Goal: Transaction & Acquisition: Purchase product/service

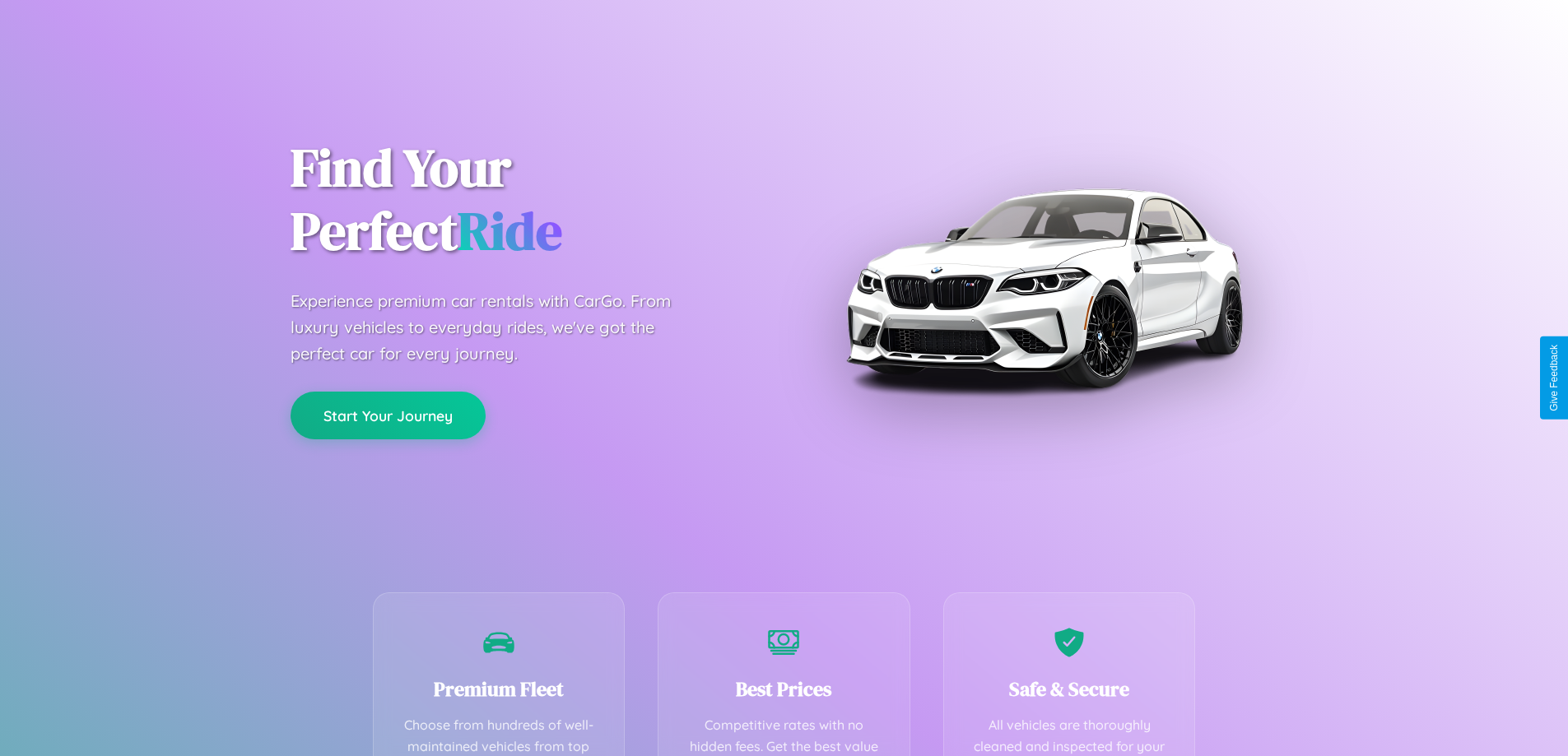
scroll to position [480, 0]
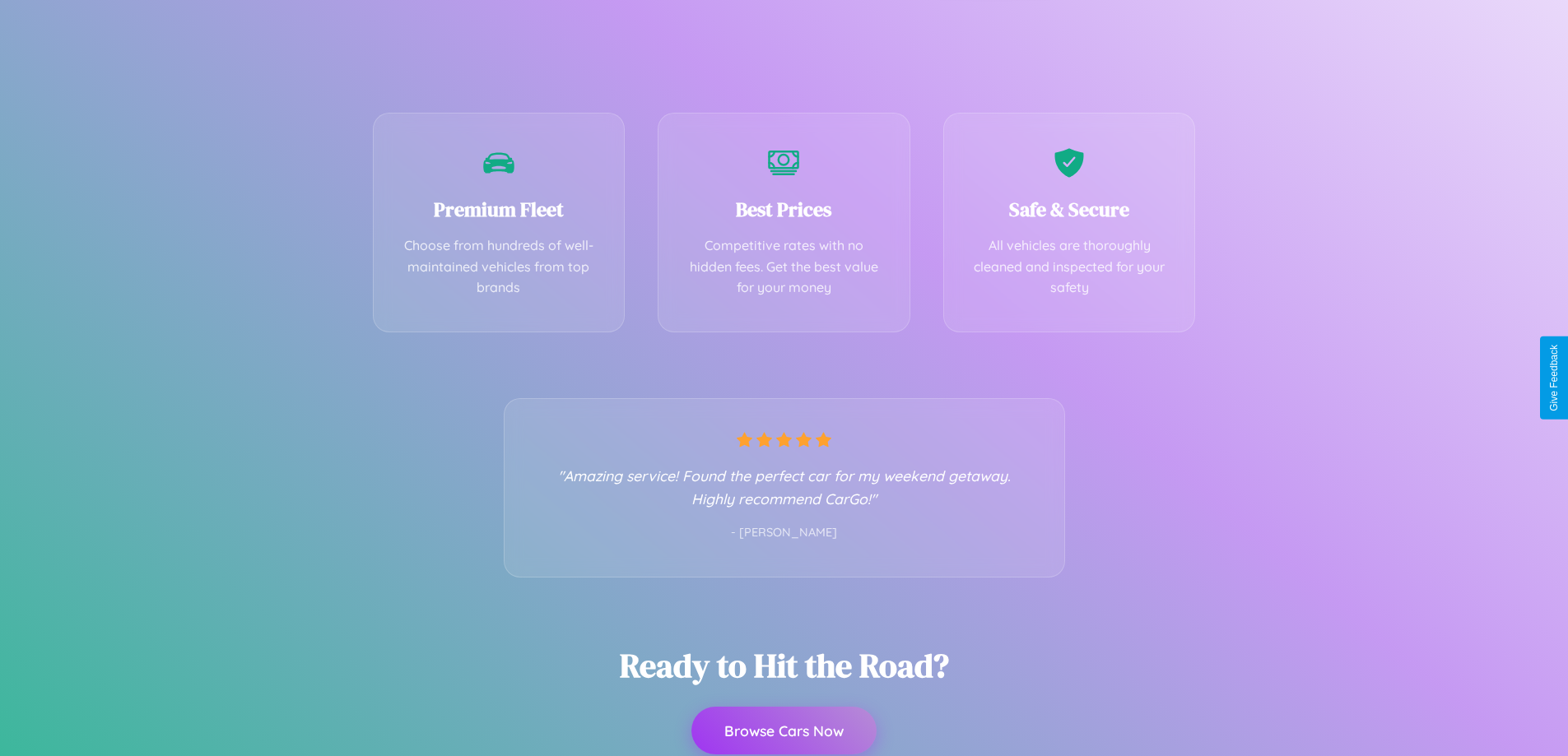
click at [784, 732] on button "Browse Cars Now" at bounding box center [784, 731] width 186 height 48
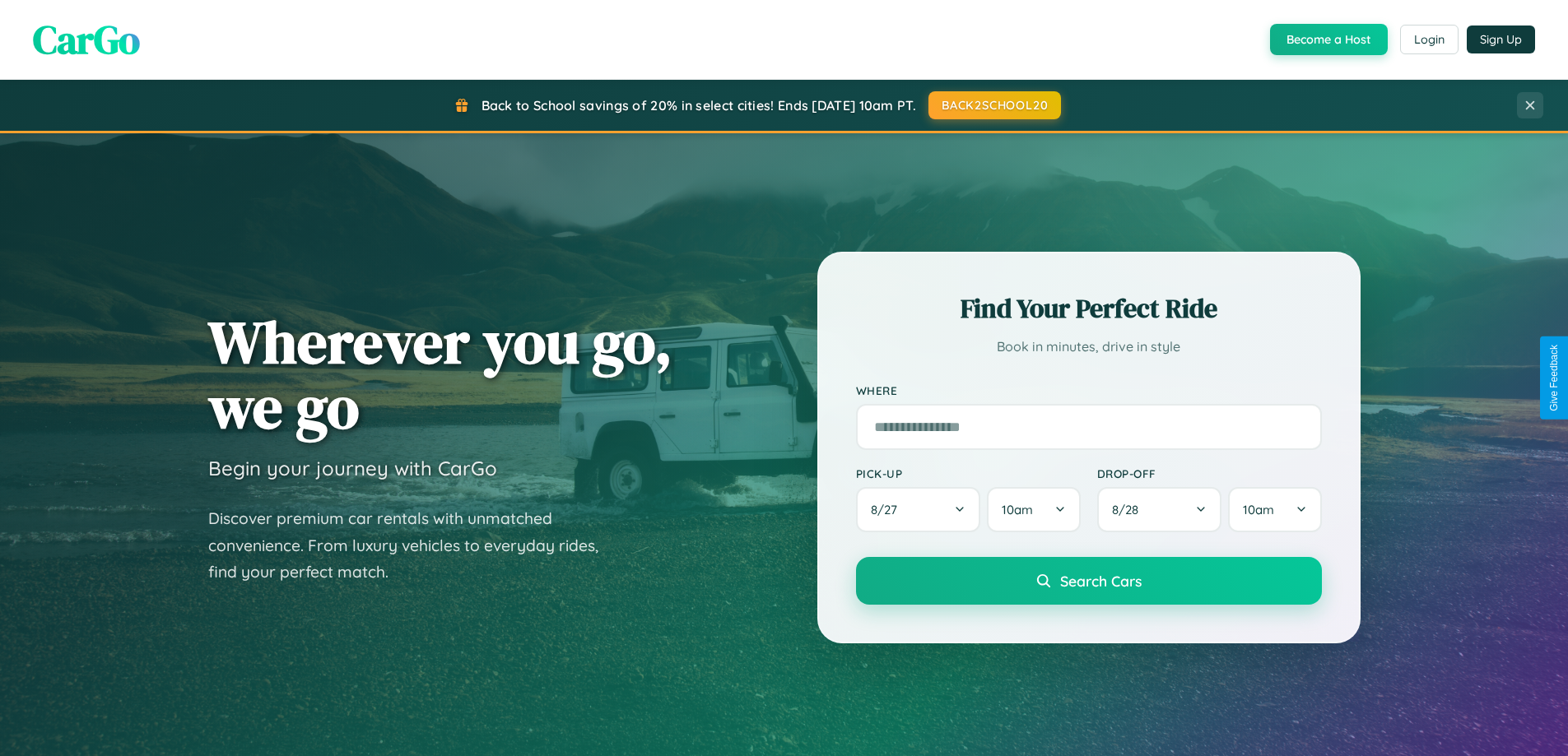
scroll to position [49, 0]
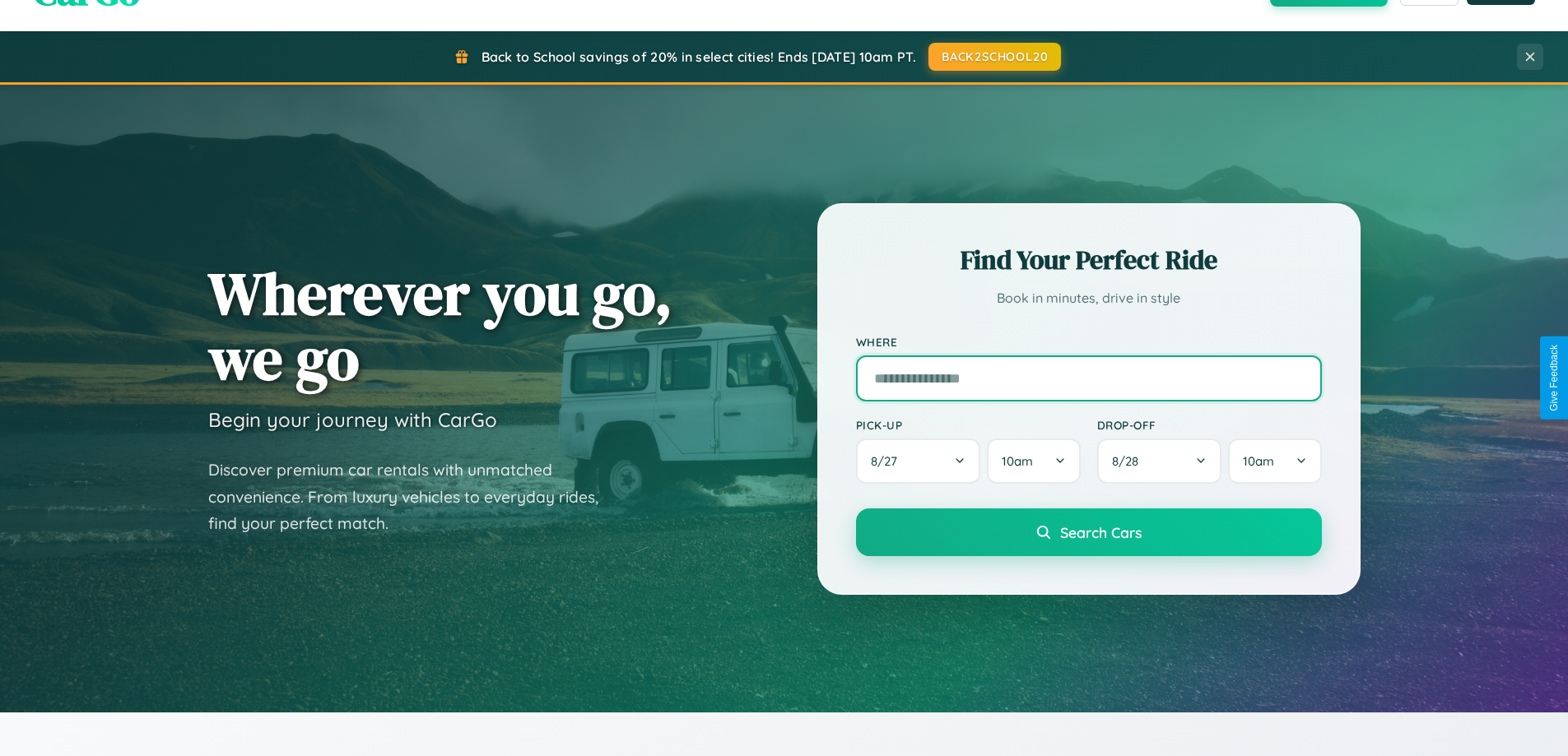
click at [1088, 378] on input "text" at bounding box center [1089, 378] width 466 height 46
type input "**********"
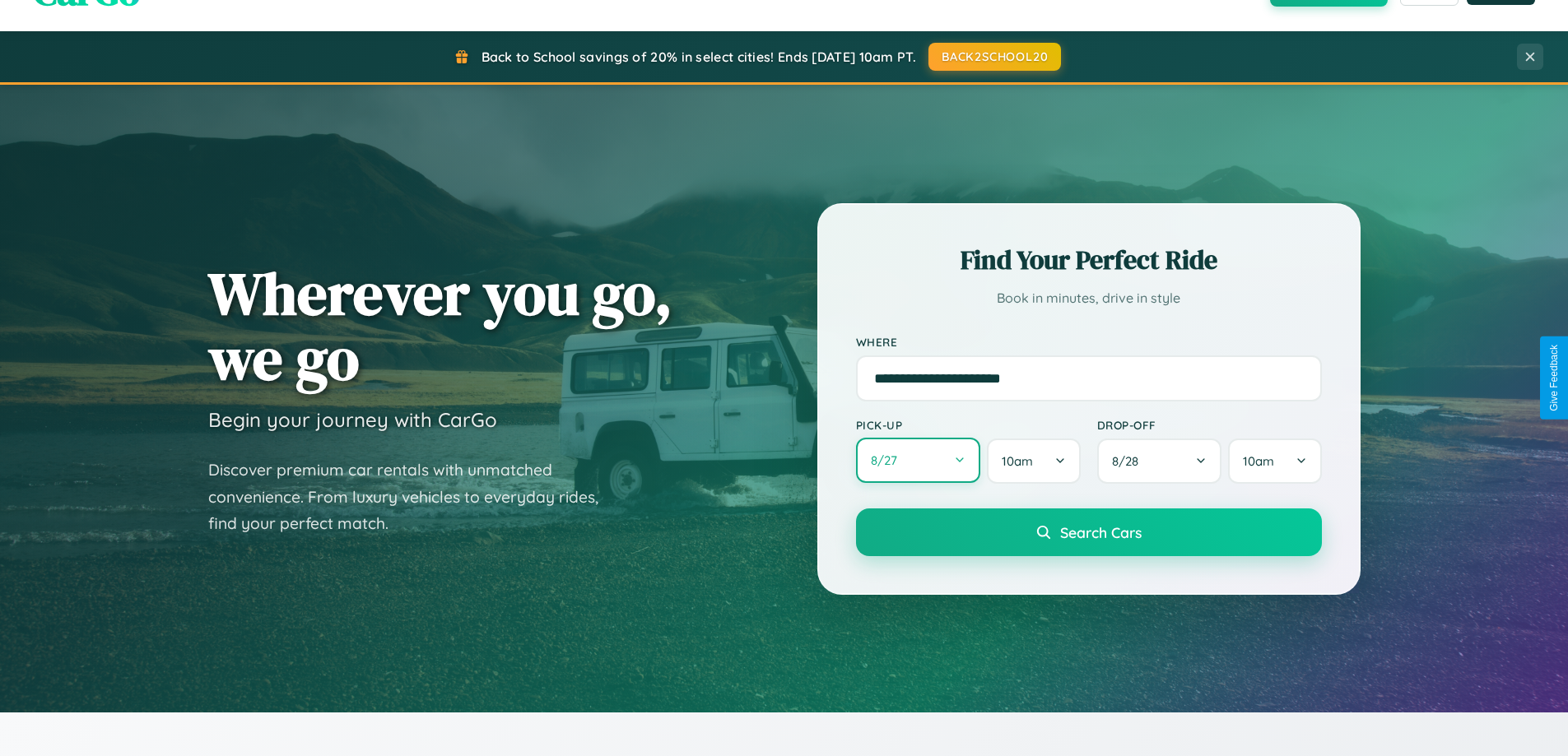
click at [918, 461] on button "8 / 27" at bounding box center [919, 461] width 125 height 45
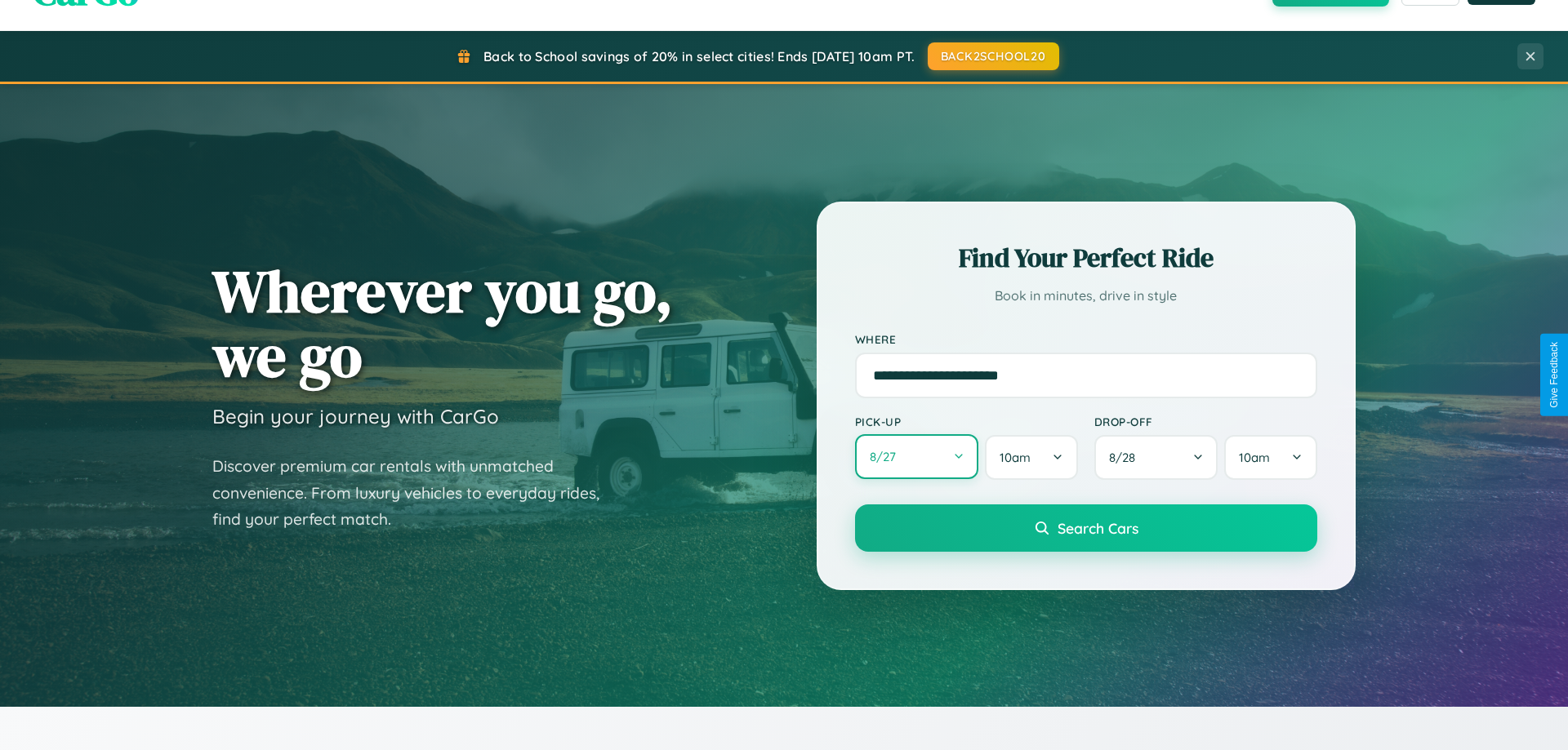
select select "*"
select select "****"
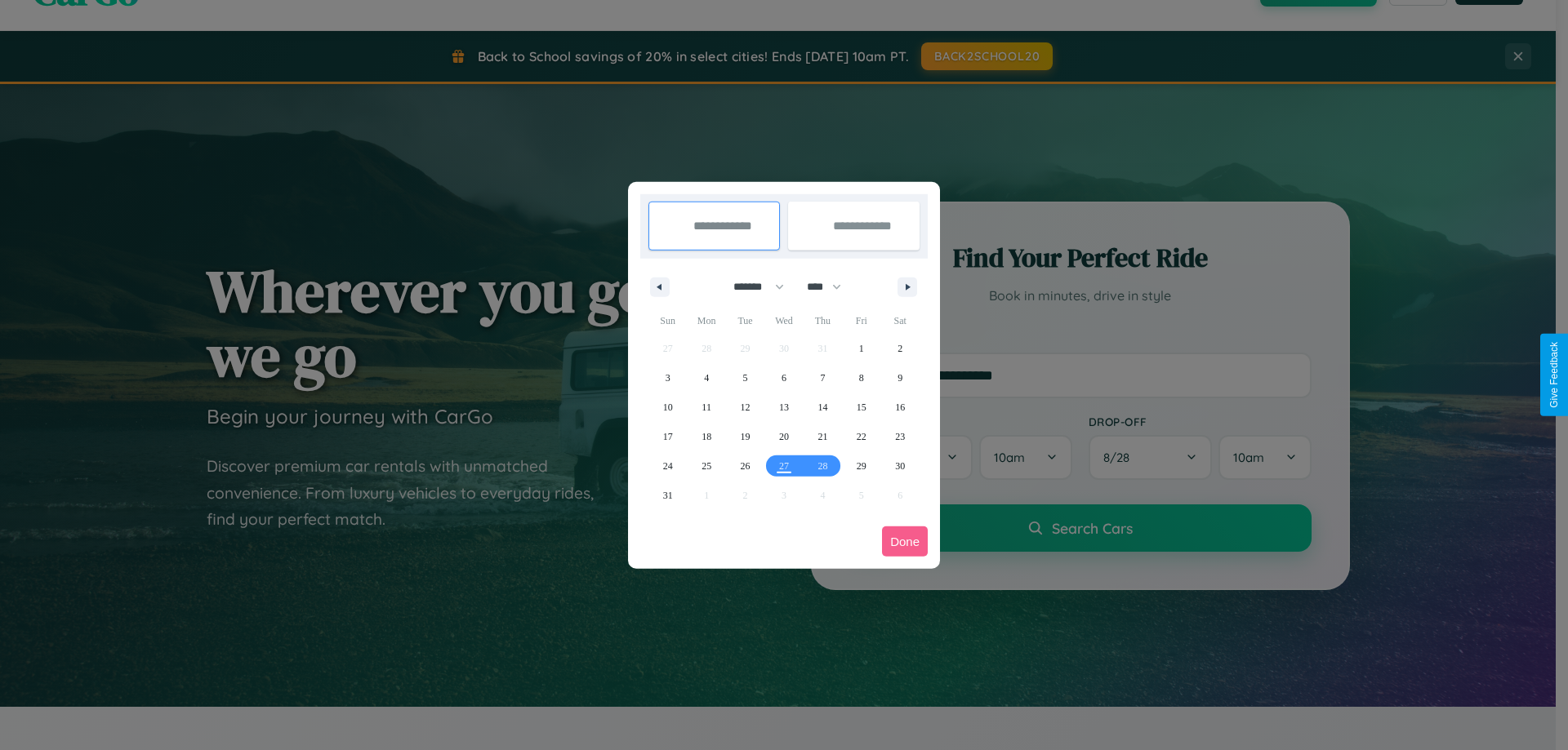
drag, startPoint x: 751, startPoint y: 287, endPoint x: 784, endPoint y: 327, distance: 51.9
click at [751, 287] on select "******* ******** ***** ***** *** **** **** ****** ********* ******* ******** **…" at bounding box center [755, 287] width 69 height 27
select select "*"
click at [832, 287] on select "**** **** **** **** **** **** **** **** **** **** **** **** **** **** **** ****…" at bounding box center [823, 287] width 49 height 27
select select "****"
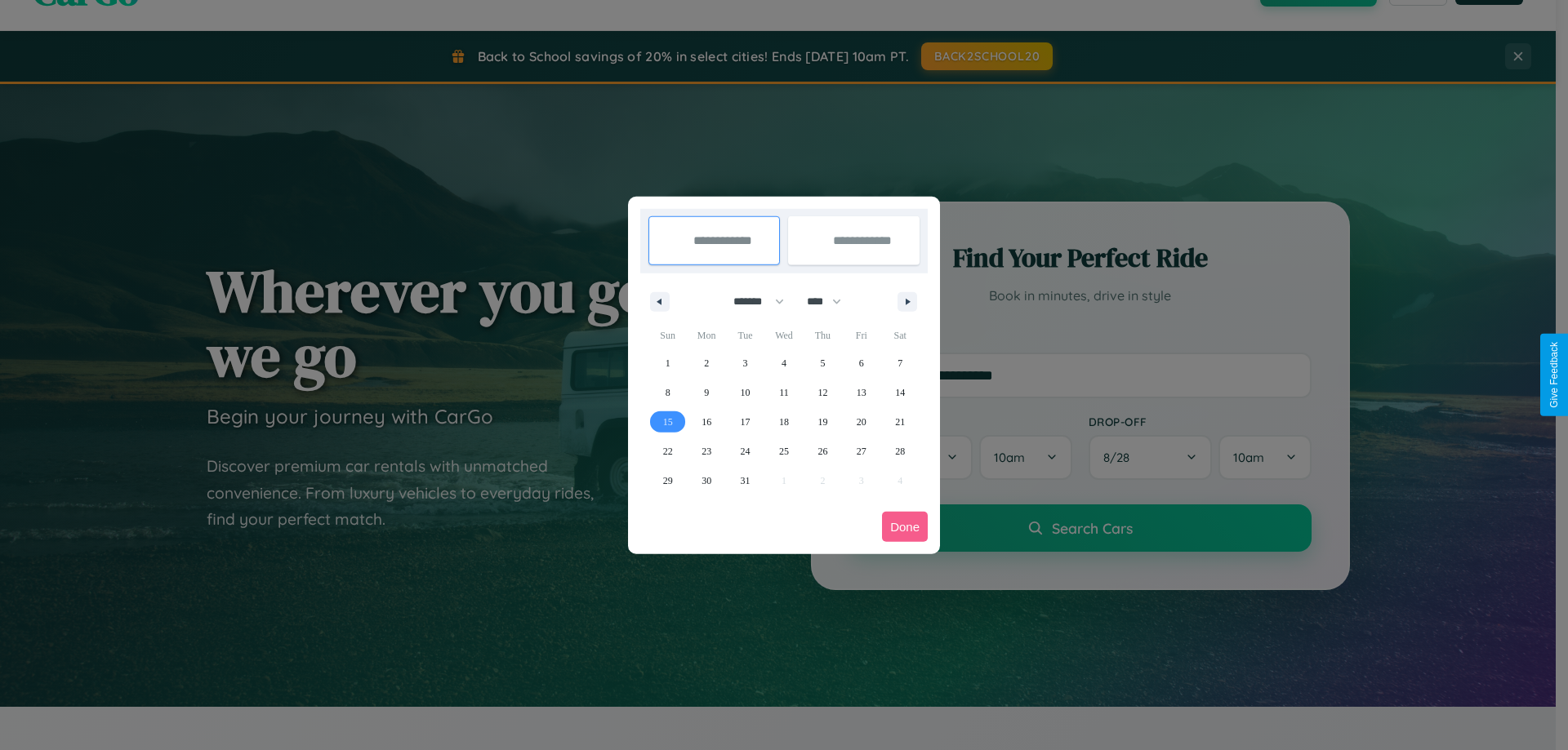
click at [667, 422] on span "15" at bounding box center [667, 423] width 10 height 29
type input "**********"
click at [783, 422] on span "18" at bounding box center [784, 423] width 10 height 29
type input "**********"
click at [905, 527] on button "Done" at bounding box center [905, 527] width 46 height 30
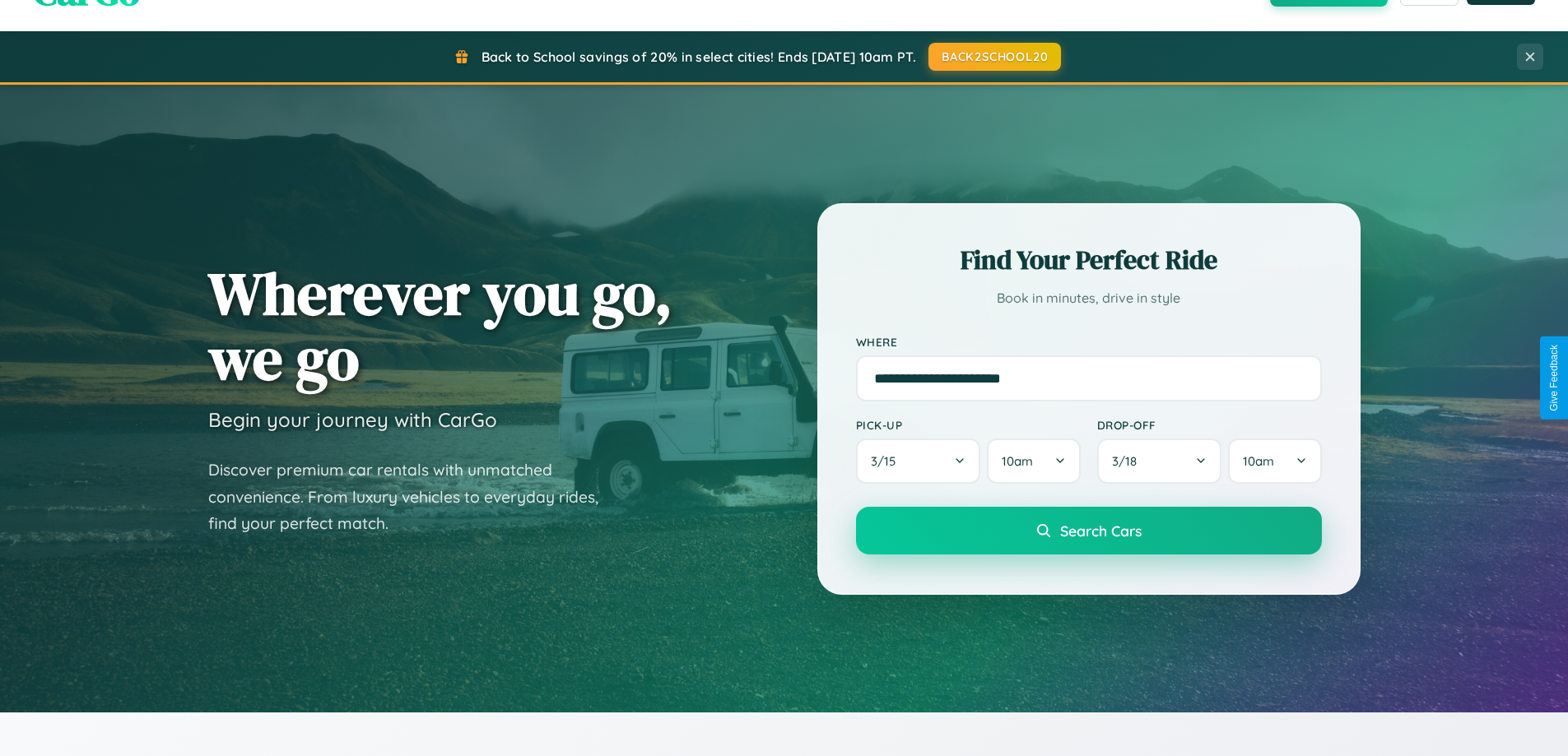
click at [1088, 531] on span "Search Cars" at bounding box center [1101, 530] width 82 height 18
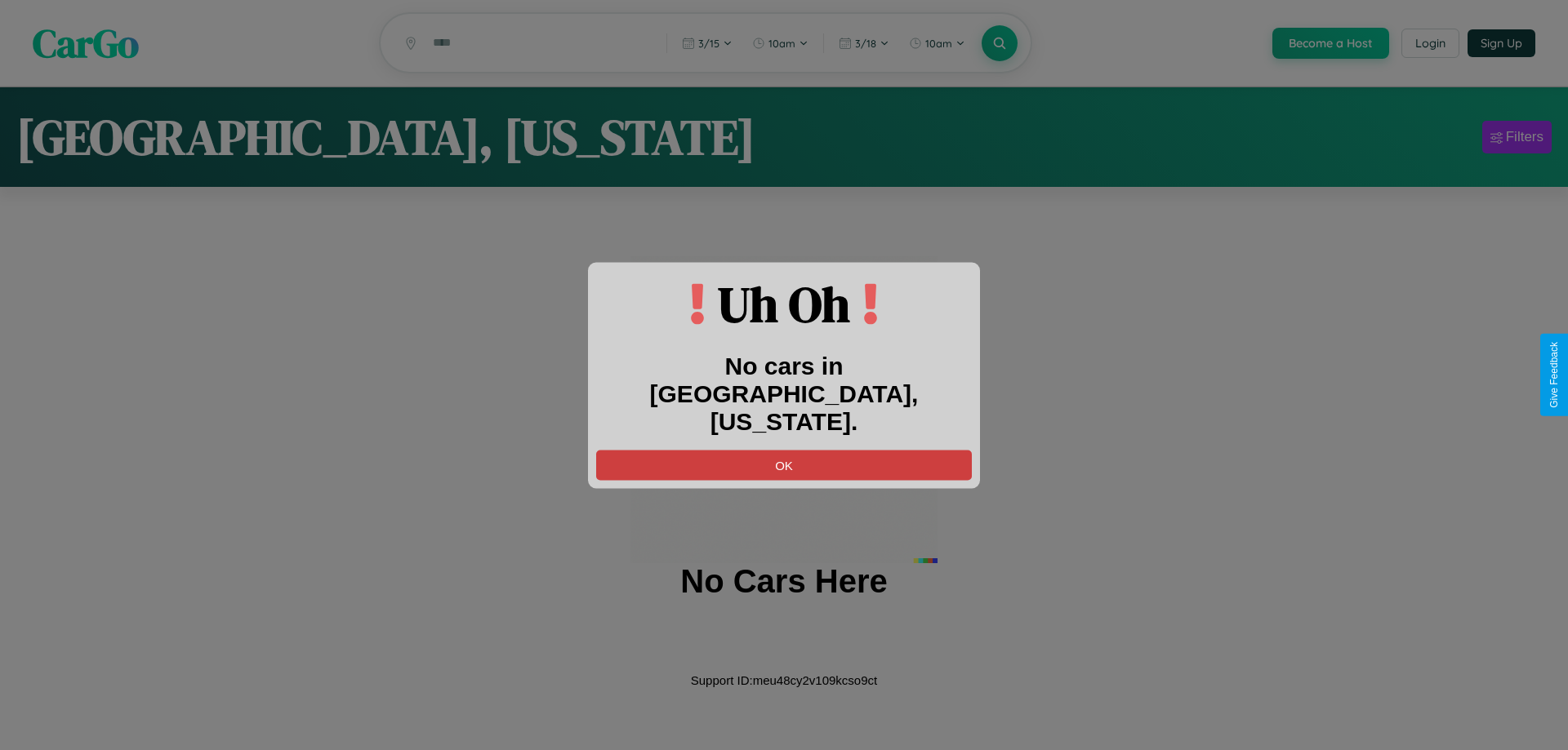
click at [784, 451] on button "OK" at bounding box center [784, 465] width 376 height 30
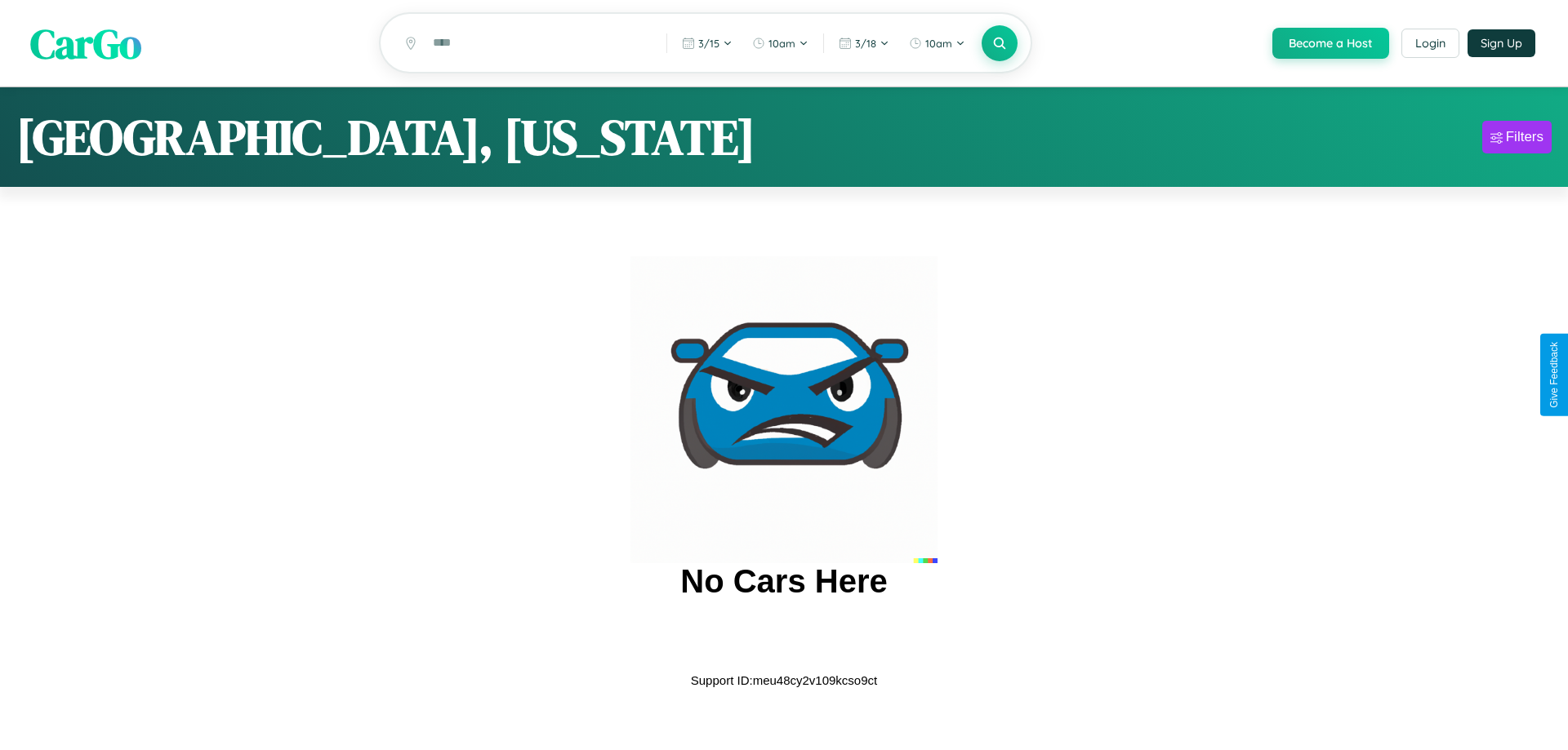
click at [86, 43] on span "CarGo" at bounding box center [86, 42] width 112 height 56
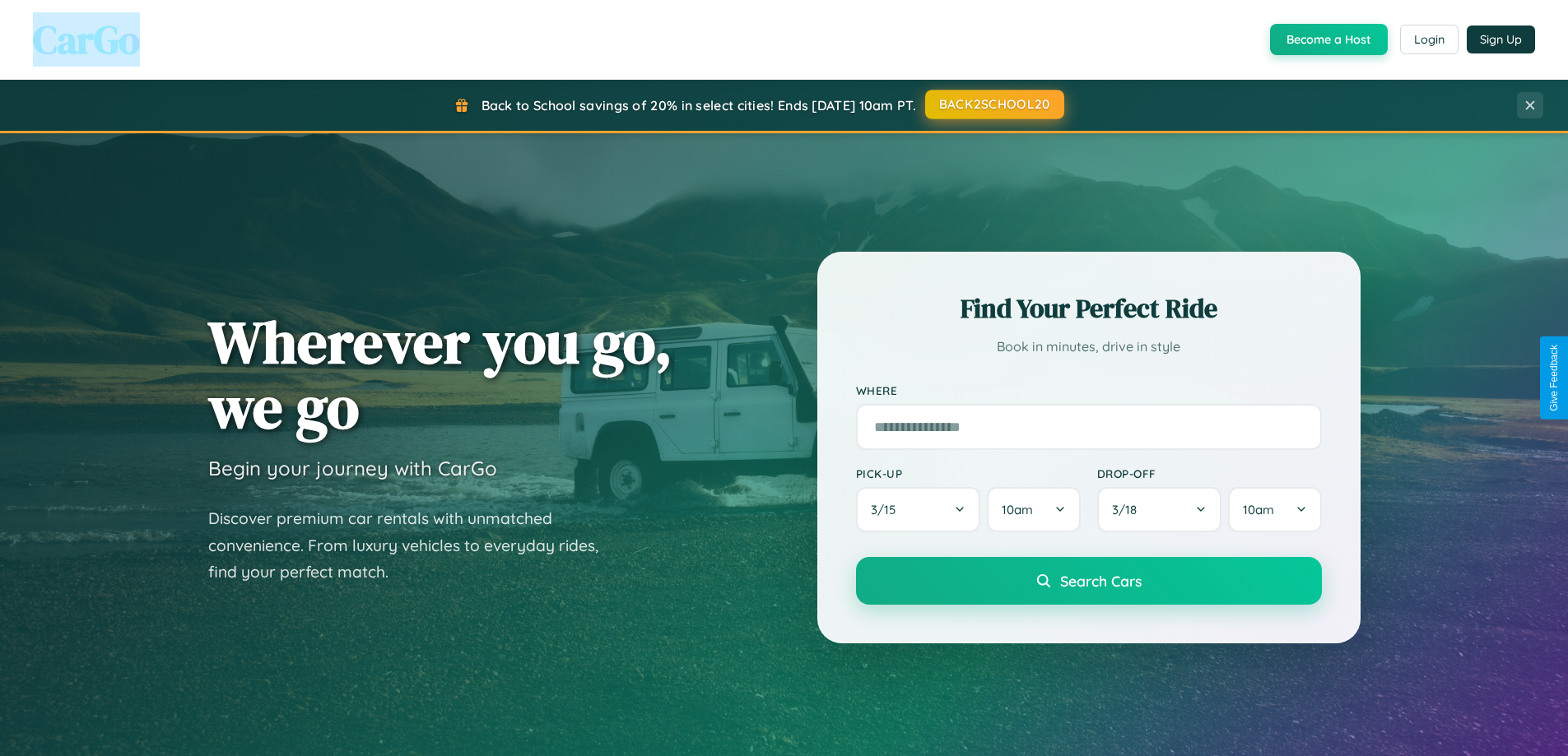
click at [994, 105] on button "BACK2SCHOOL20" at bounding box center [995, 105] width 139 height 30
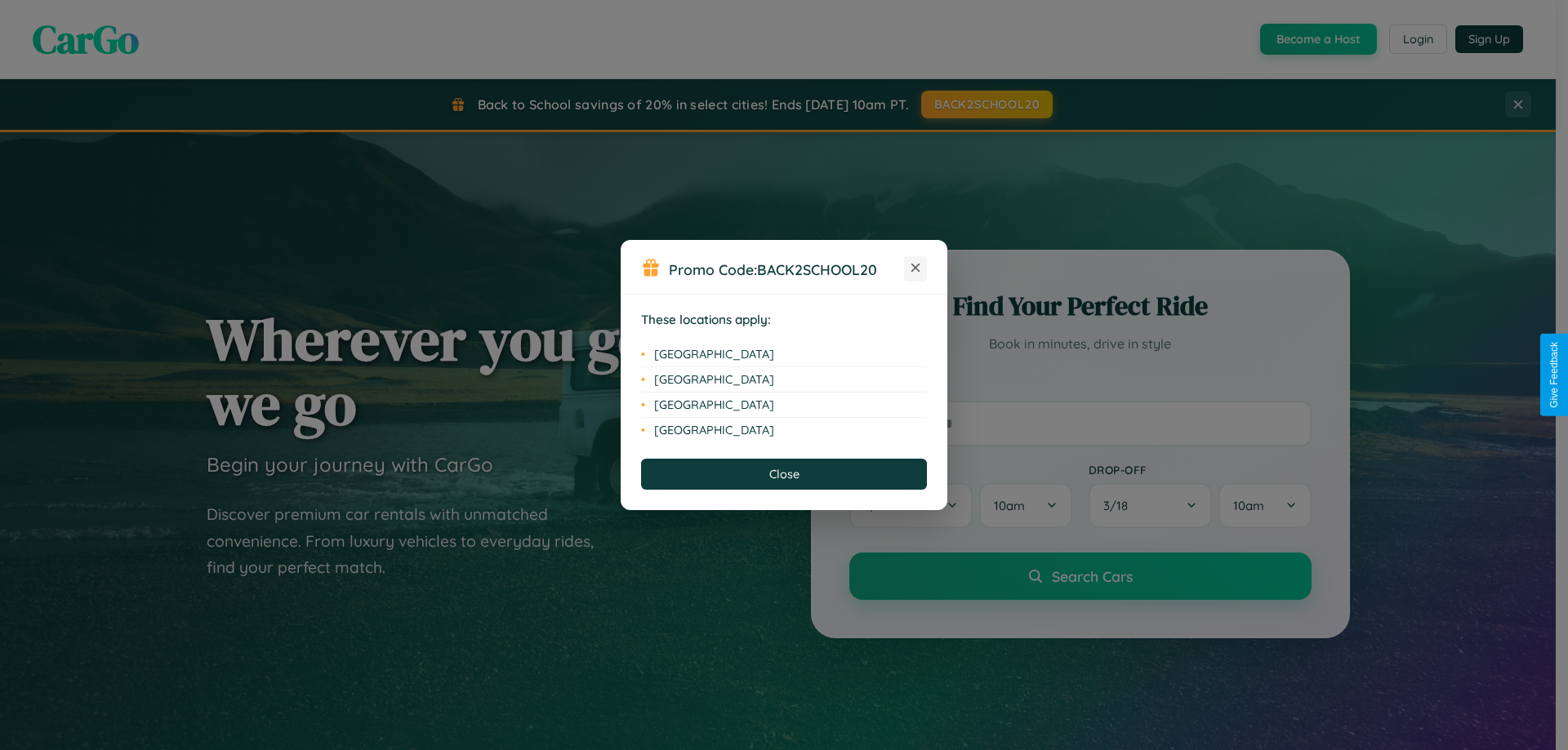
click at [915, 269] on icon at bounding box center [916, 268] width 9 height 9
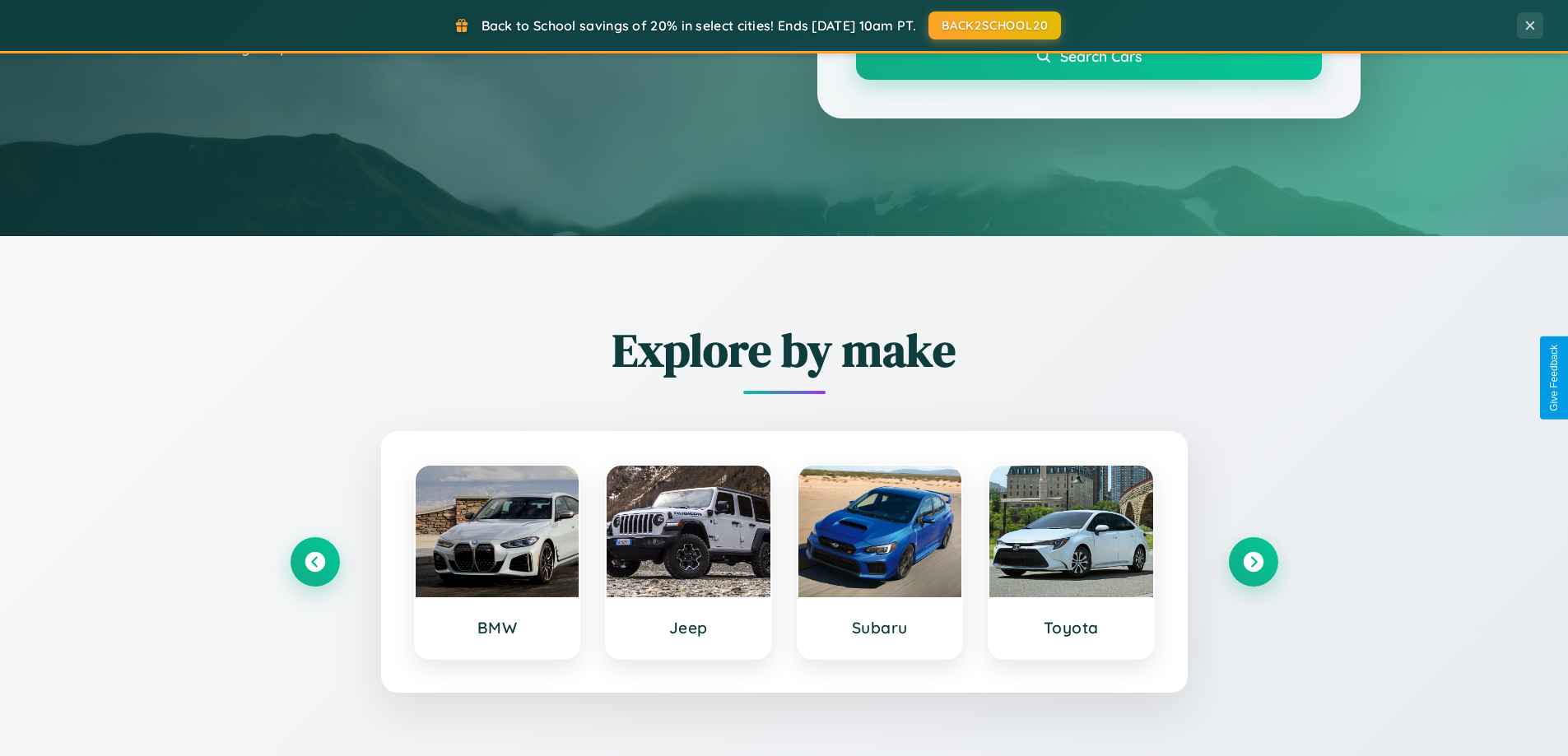
scroll to position [710, 0]
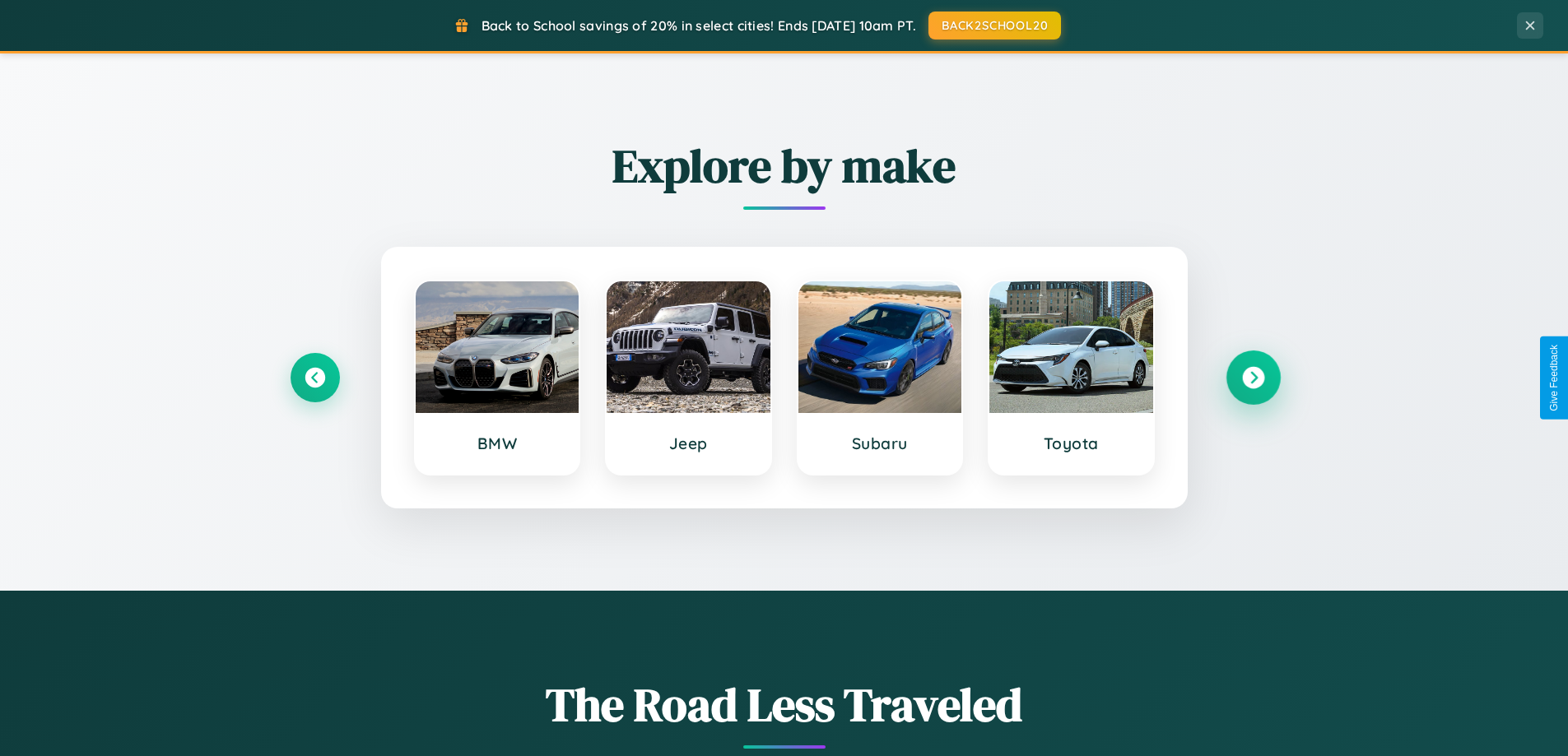
click at [1253, 378] on icon at bounding box center [1254, 378] width 23 height 23
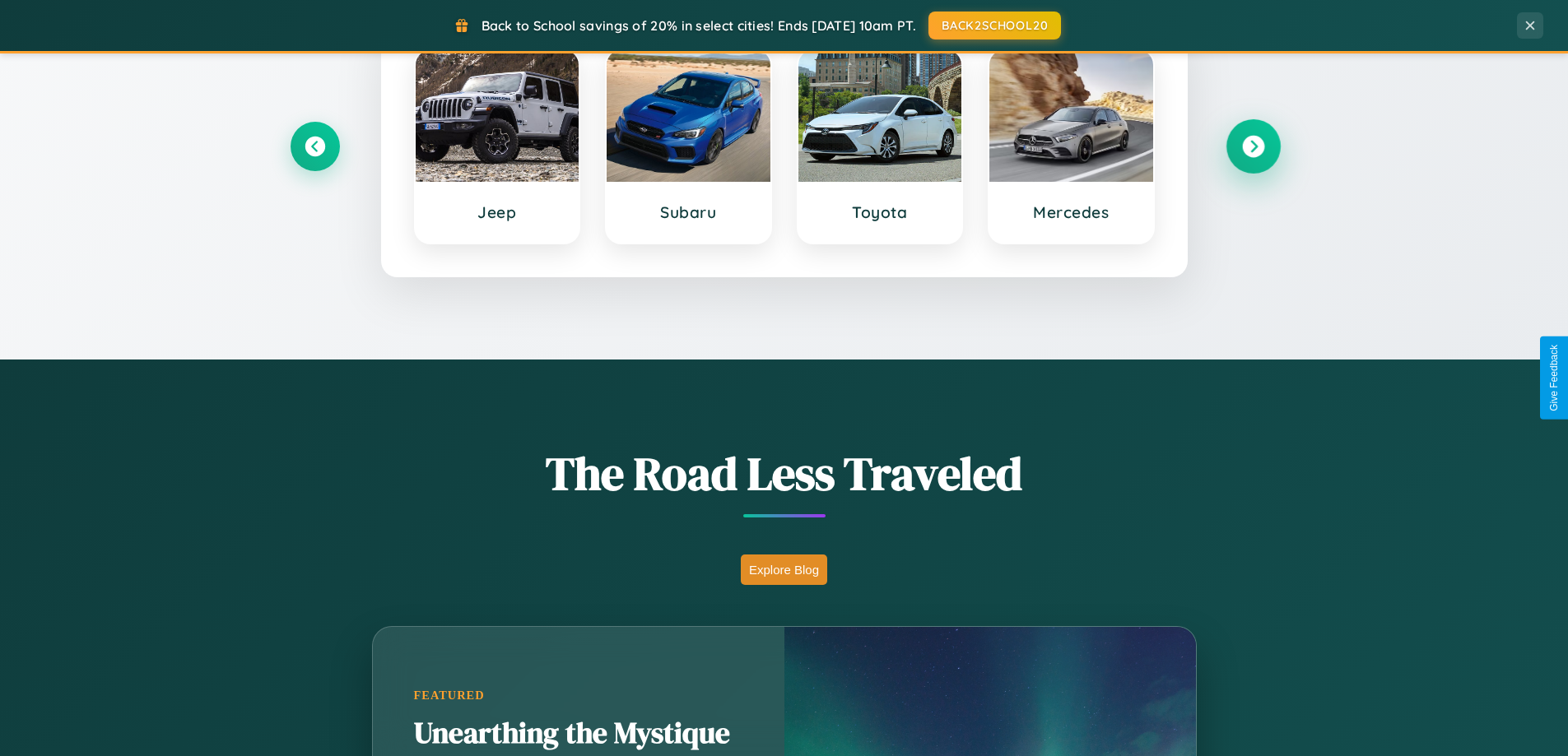
scroll to position [3167, 0]
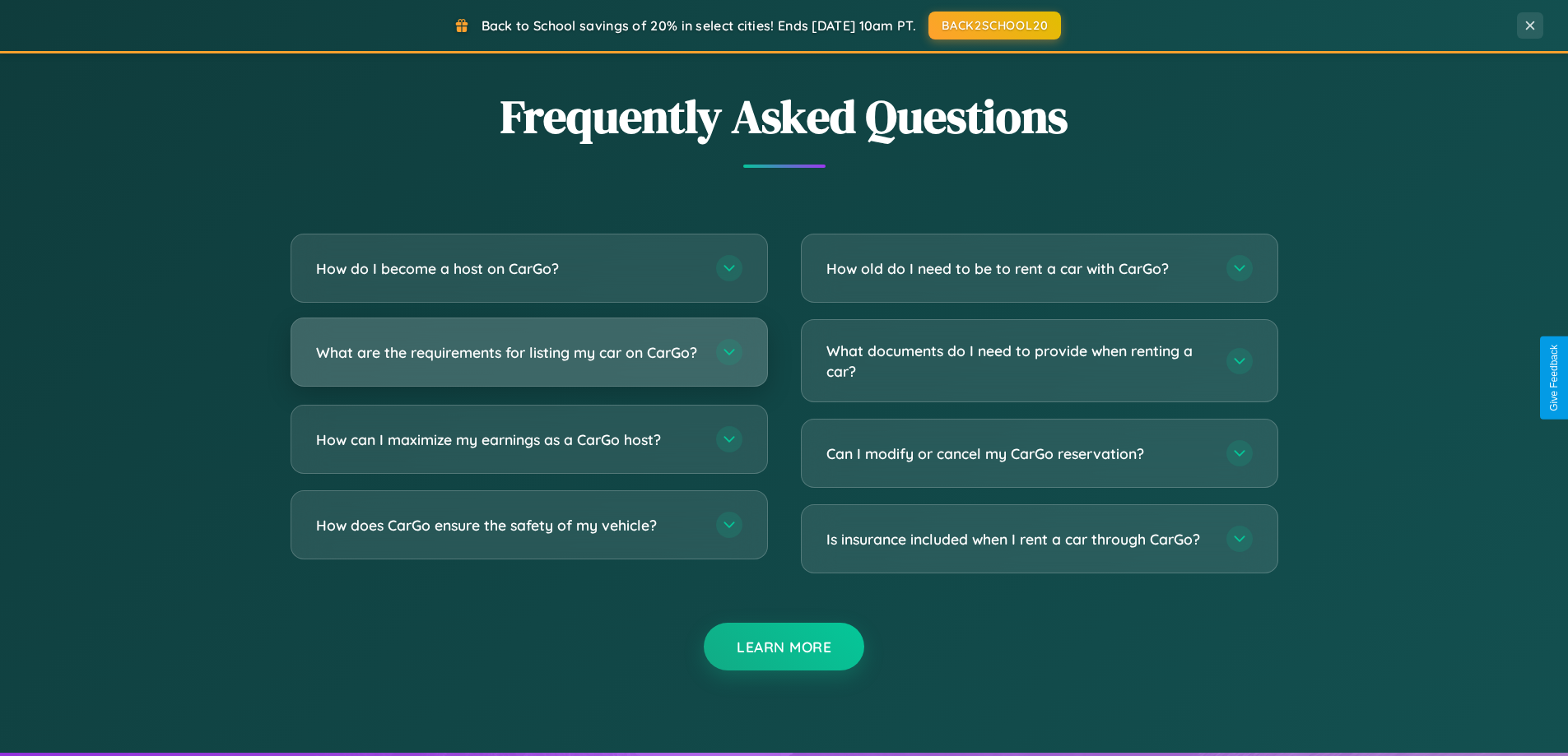
click at [529, 359] on h3 "What are the requirements for listing my car on CarGo?" at bounding box center [508, 353] width 383 height 21
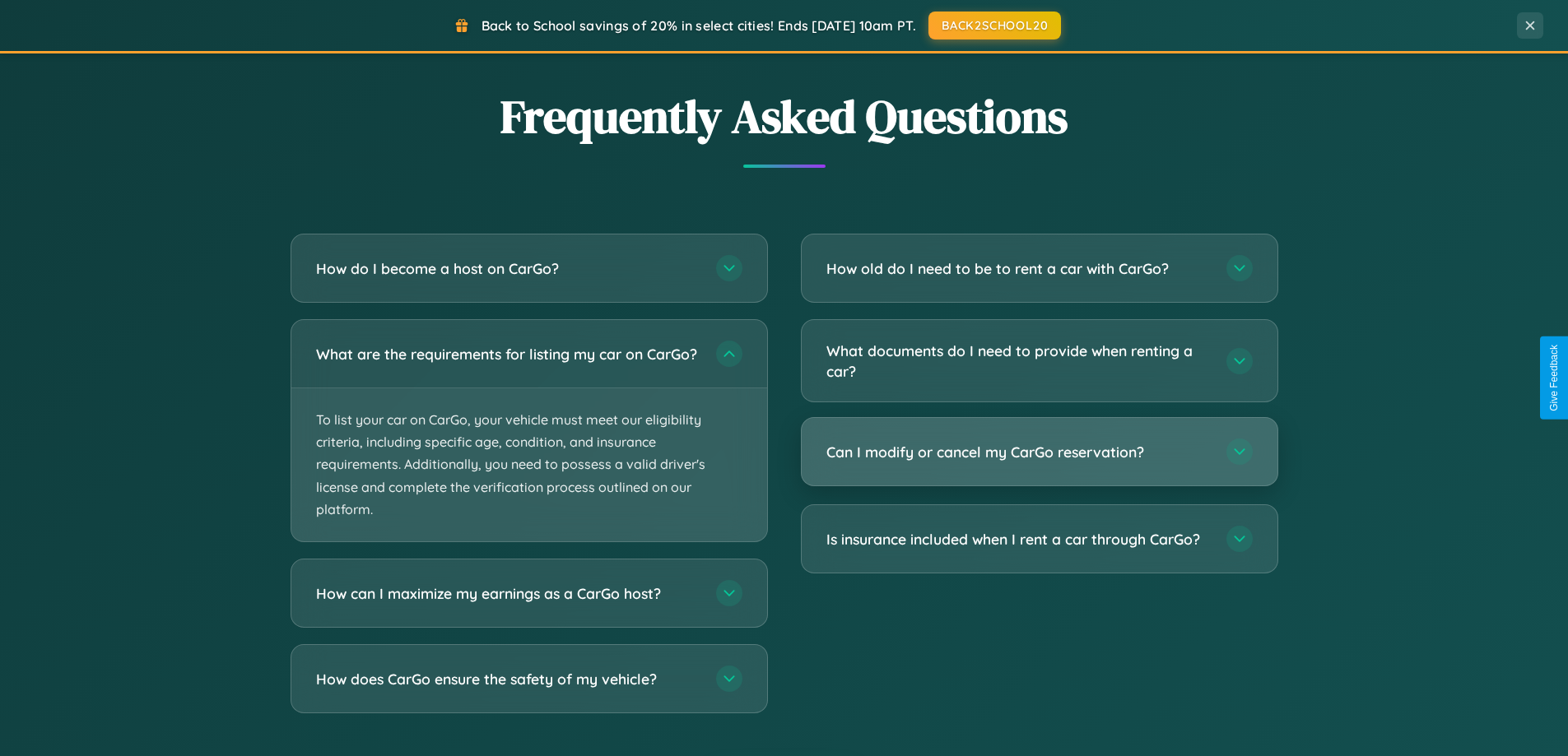
click at [1039, 454] on h3 "Can I modify or cancel my CarGo reservation?" at bounding box center [1018, 452] width 383 height 21
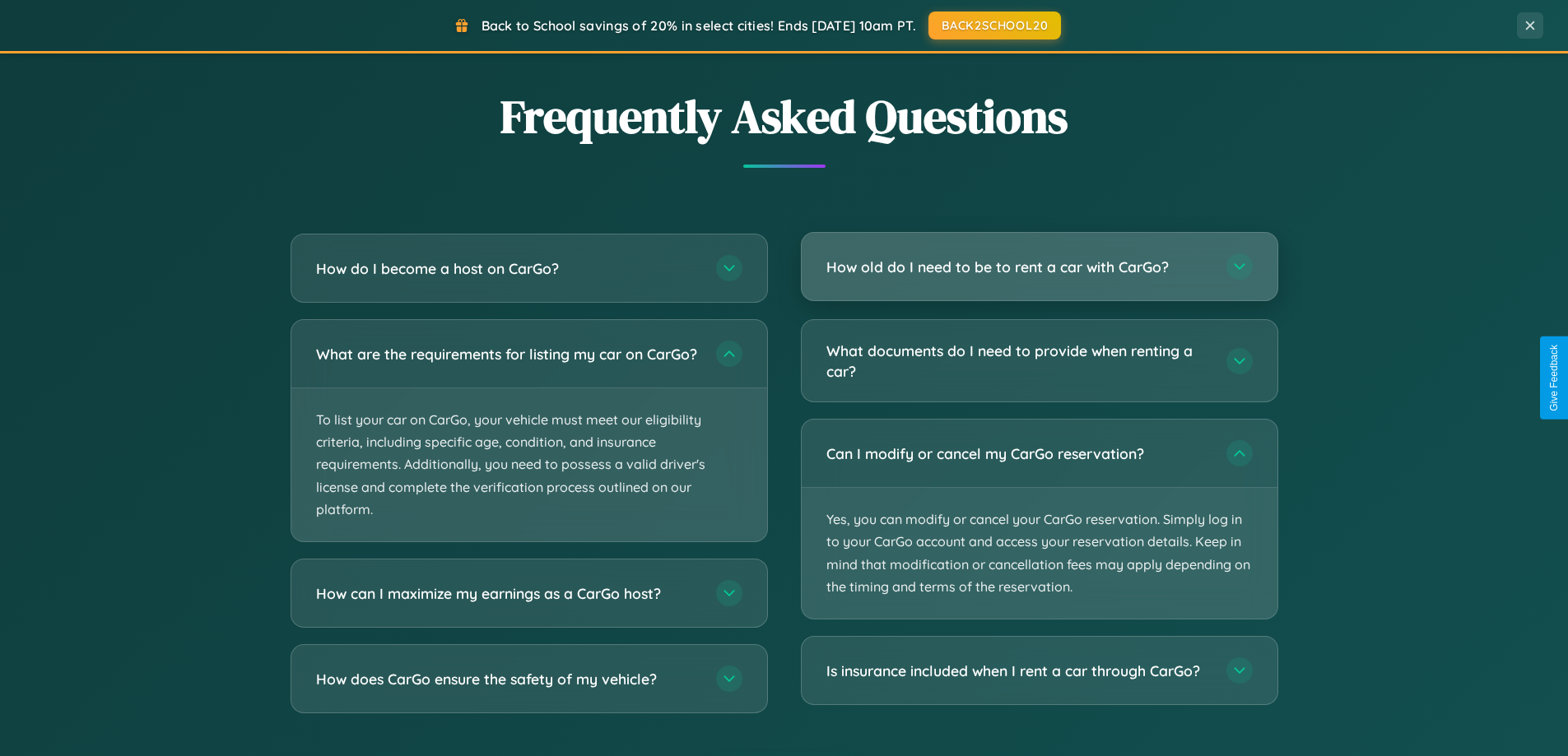
click at [1039, 267] on h3 "How old do I need to be to rent a car with CarGo?" at bounding box center [1018, 267] width 383 height 21
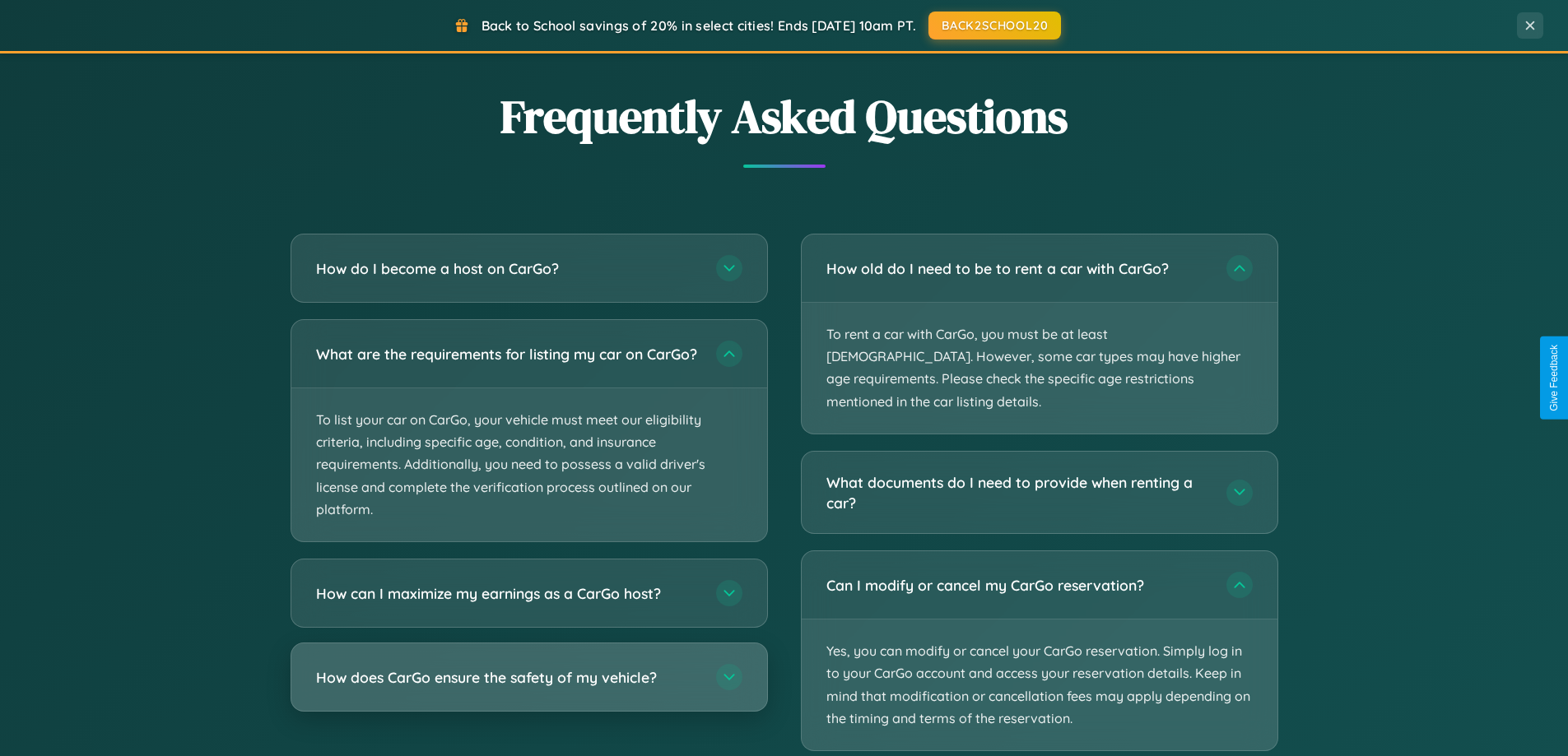
click at [529, 688] on h3 "How does CarGo ensure the safety of my vehicle?" at bounding box center [508, 678] width 383 height 21
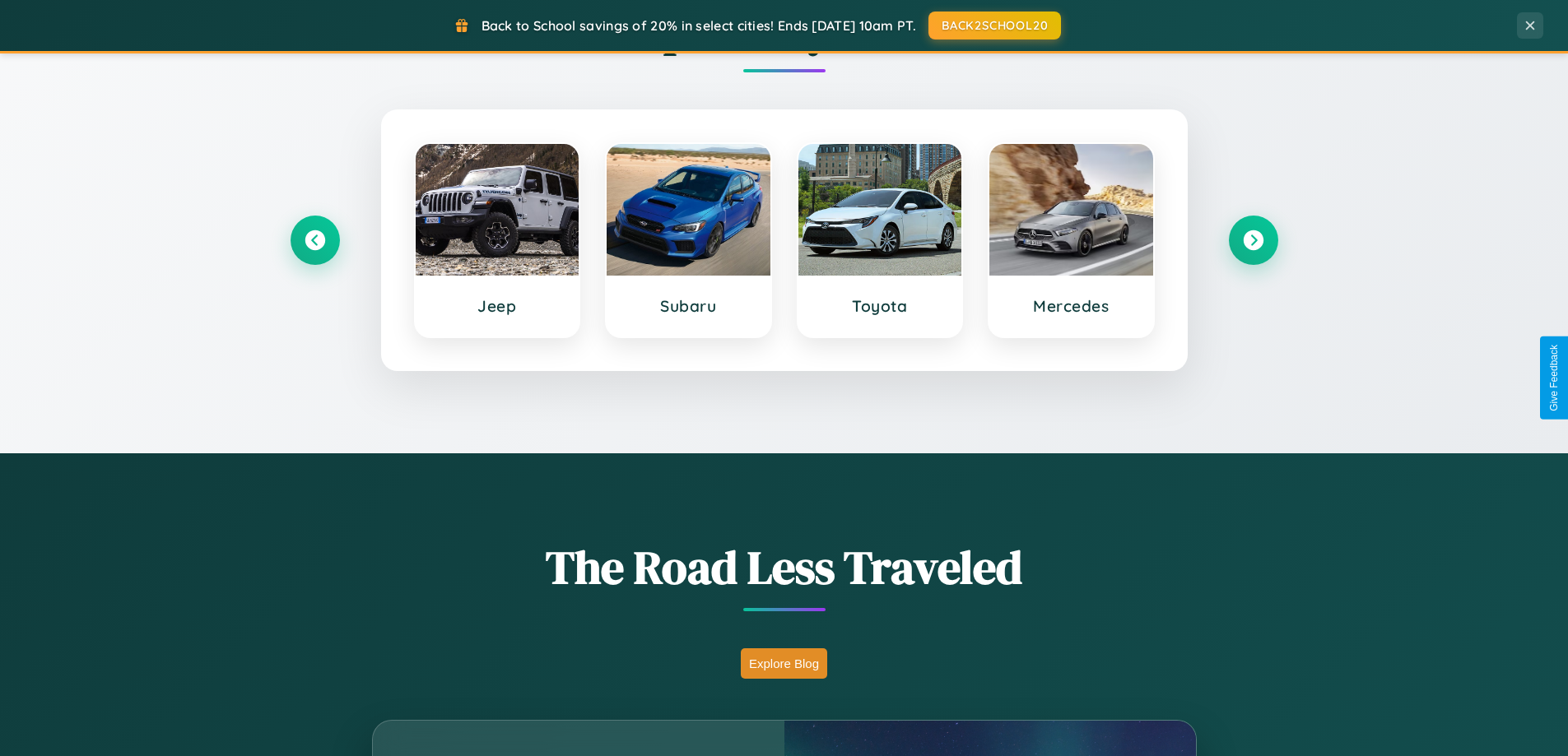
scroll to position [710, 0]
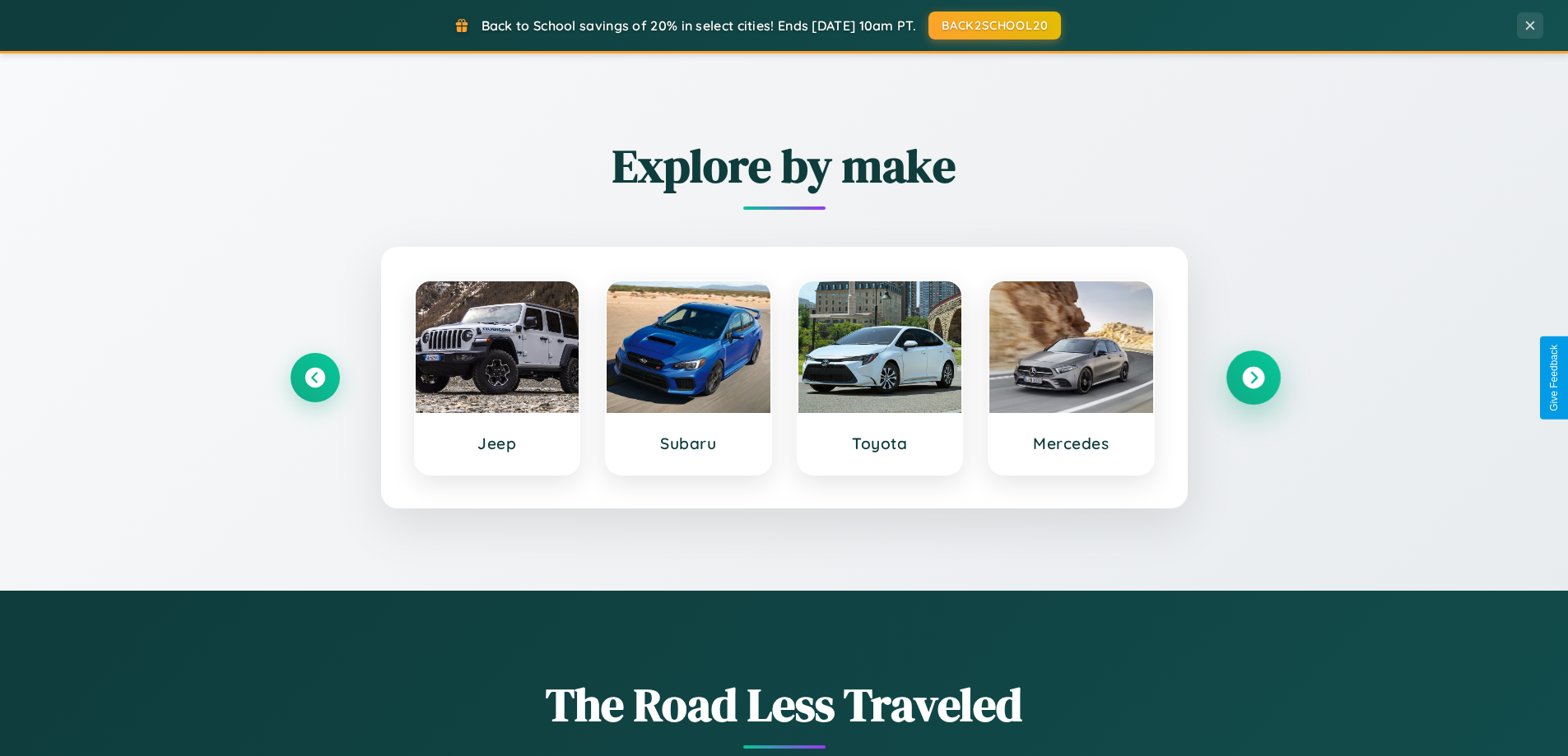
click at [1253, 378] on icon at bounding box center [1254, 378] width 23 height 23
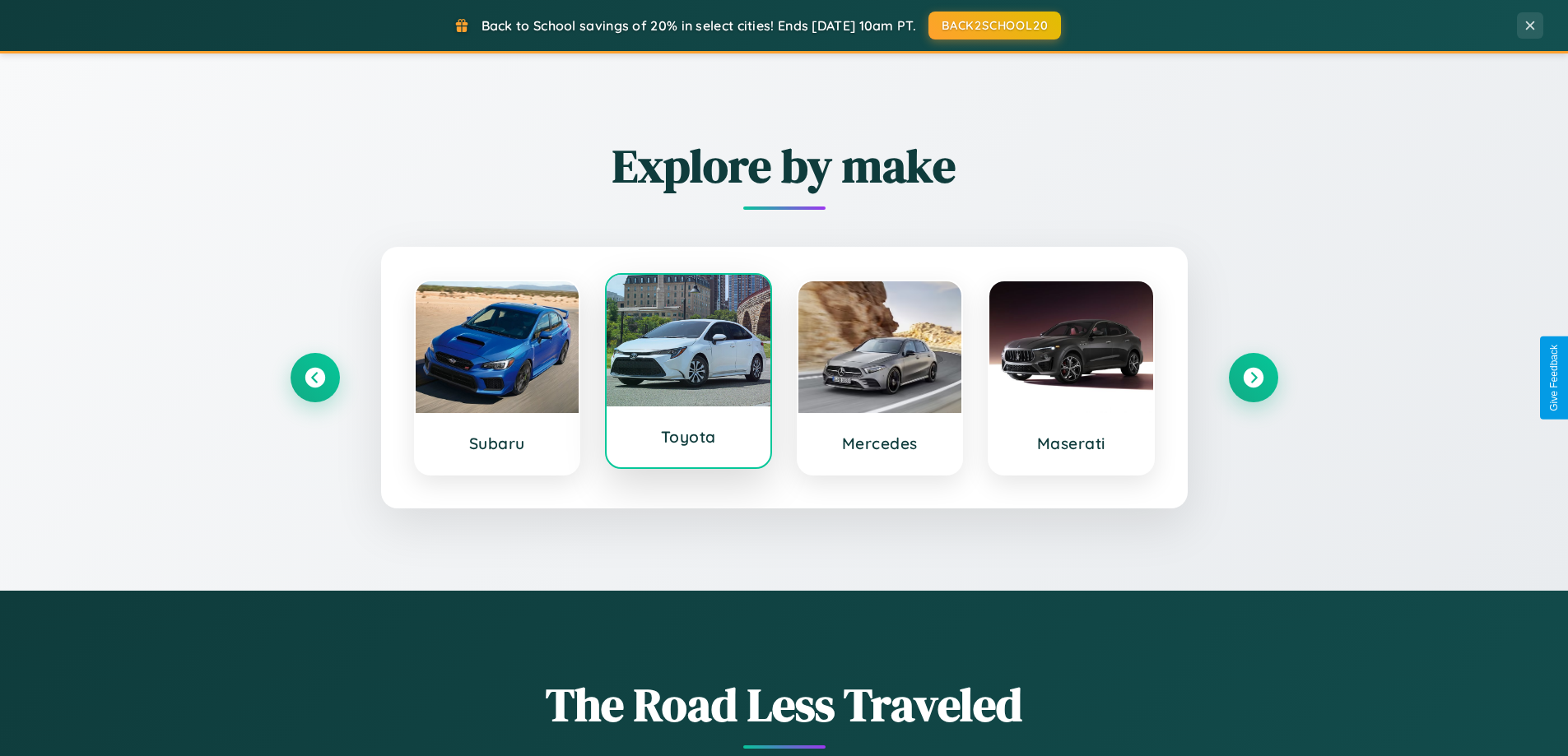
click at [688, 373] on div at bounding box center [688, 341] width 164 height 132
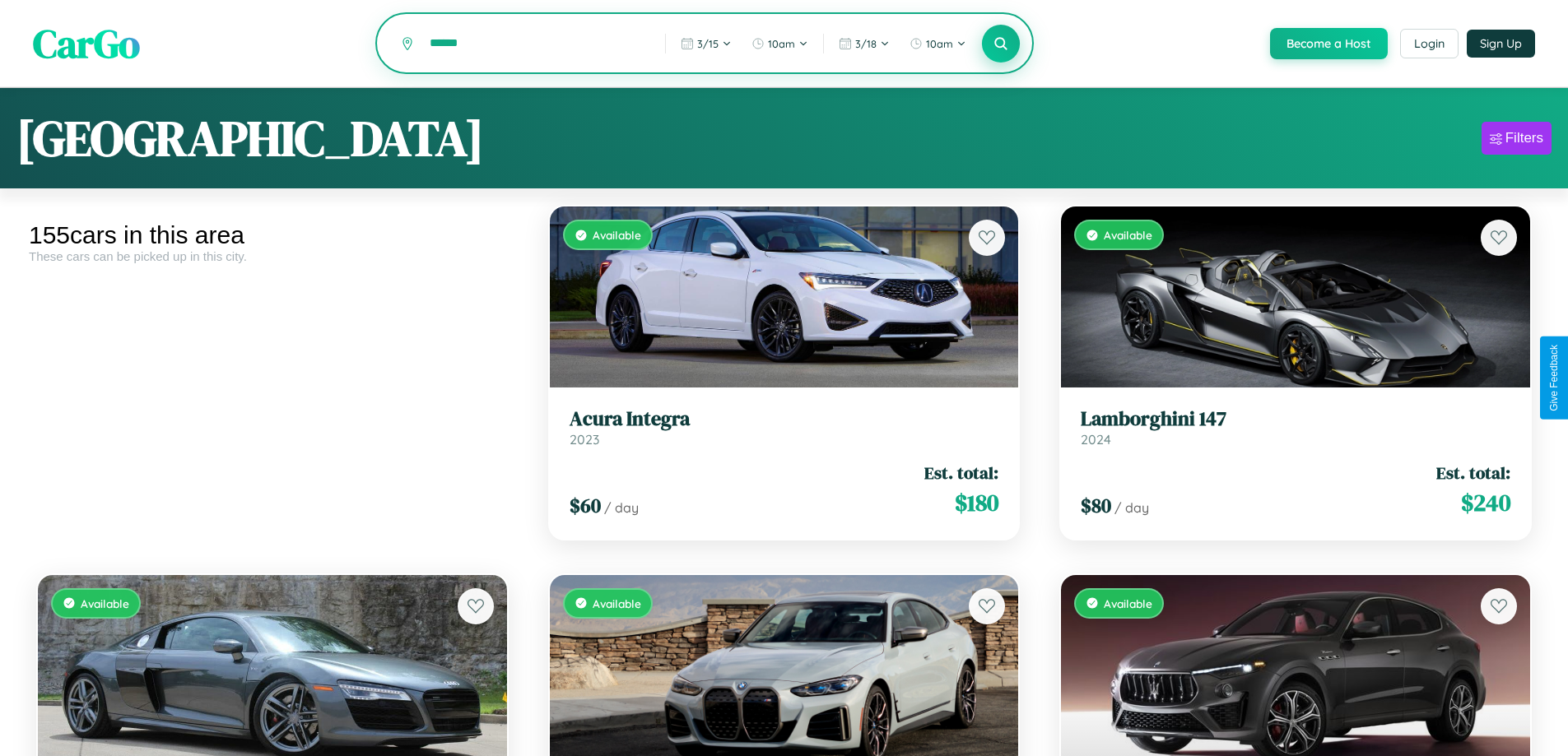
type input "******"
click at [1000, 44] on icon at bounding box center [1002, 44] width 16 height 16
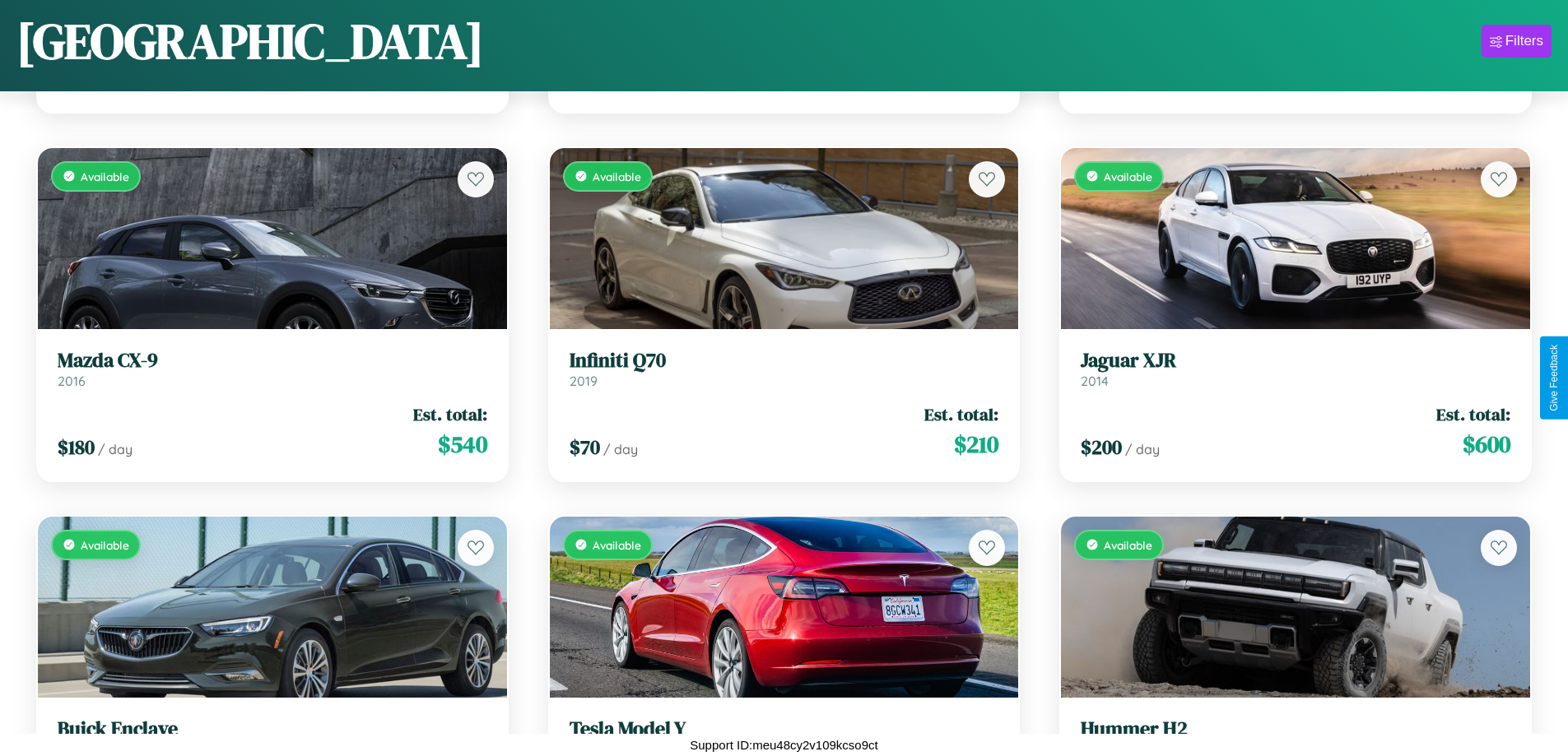
scroll to position [14236, 0]
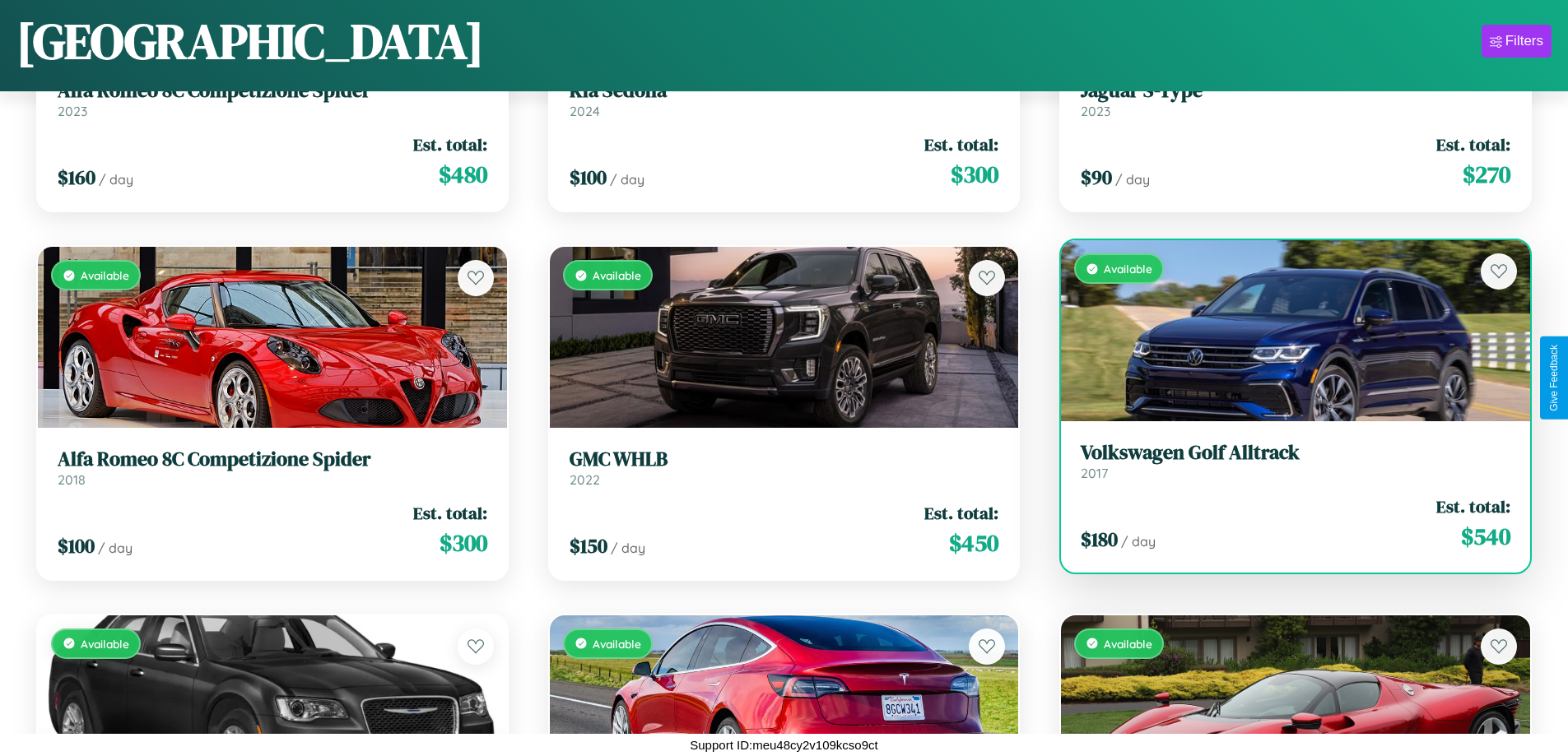
click at [1285, 468] on link "Volkswagen Golf Alltrack 2017" at bounding box center [1295, 462] width 429 height 40
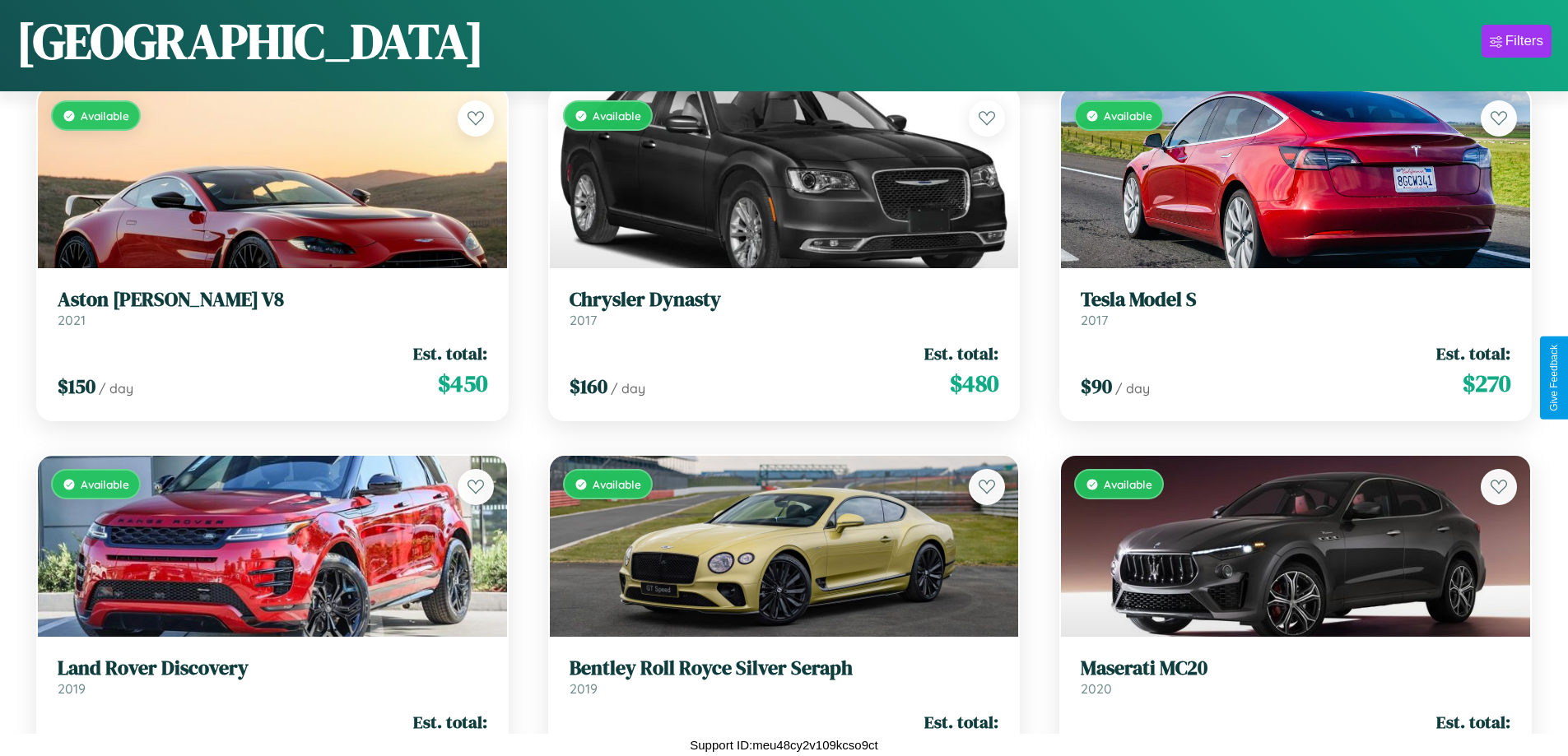
scroll to position [15711, 0]
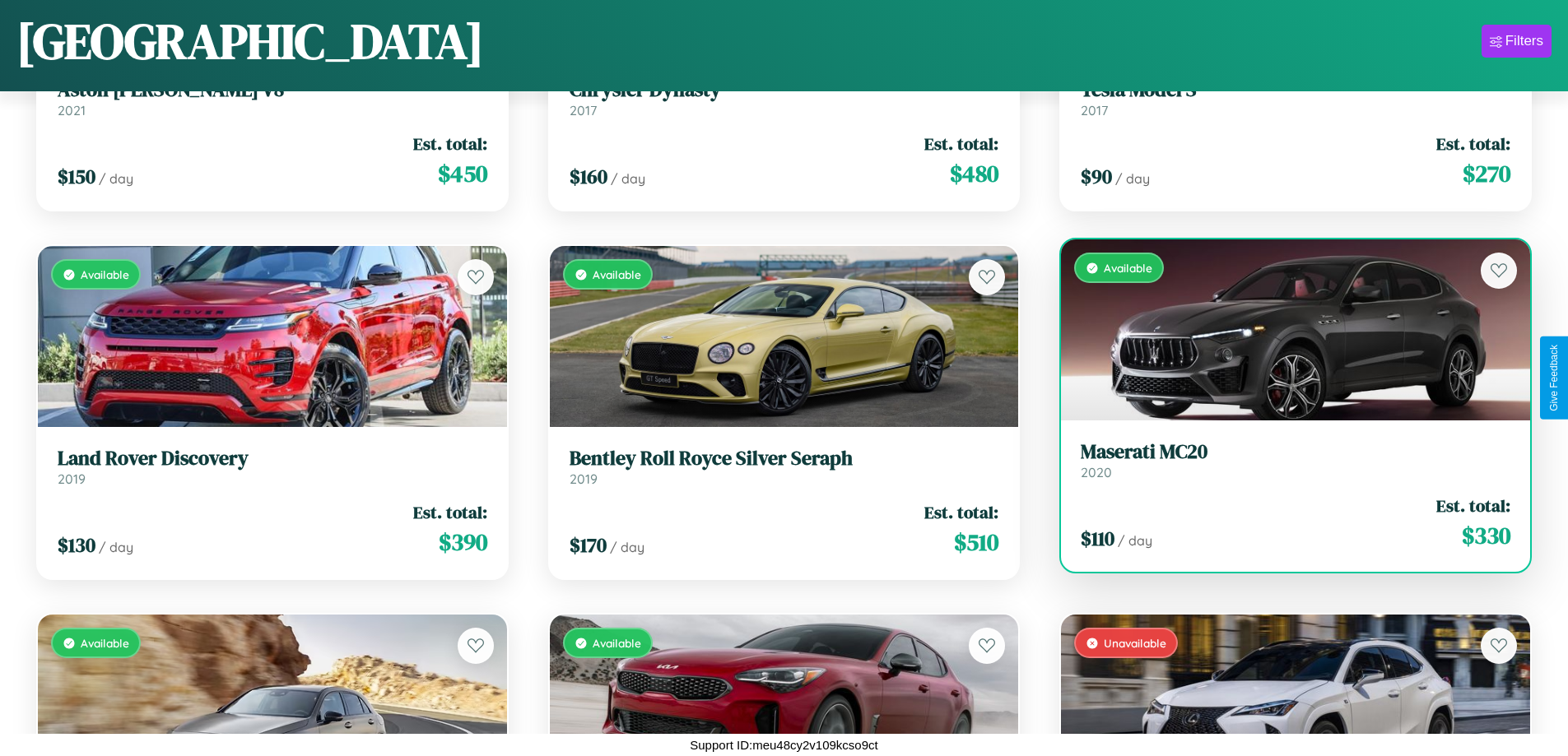
click at [1285, 466] on link "Maserati MC20 2020" at bounding box center [1295, 461] width 429 height 40
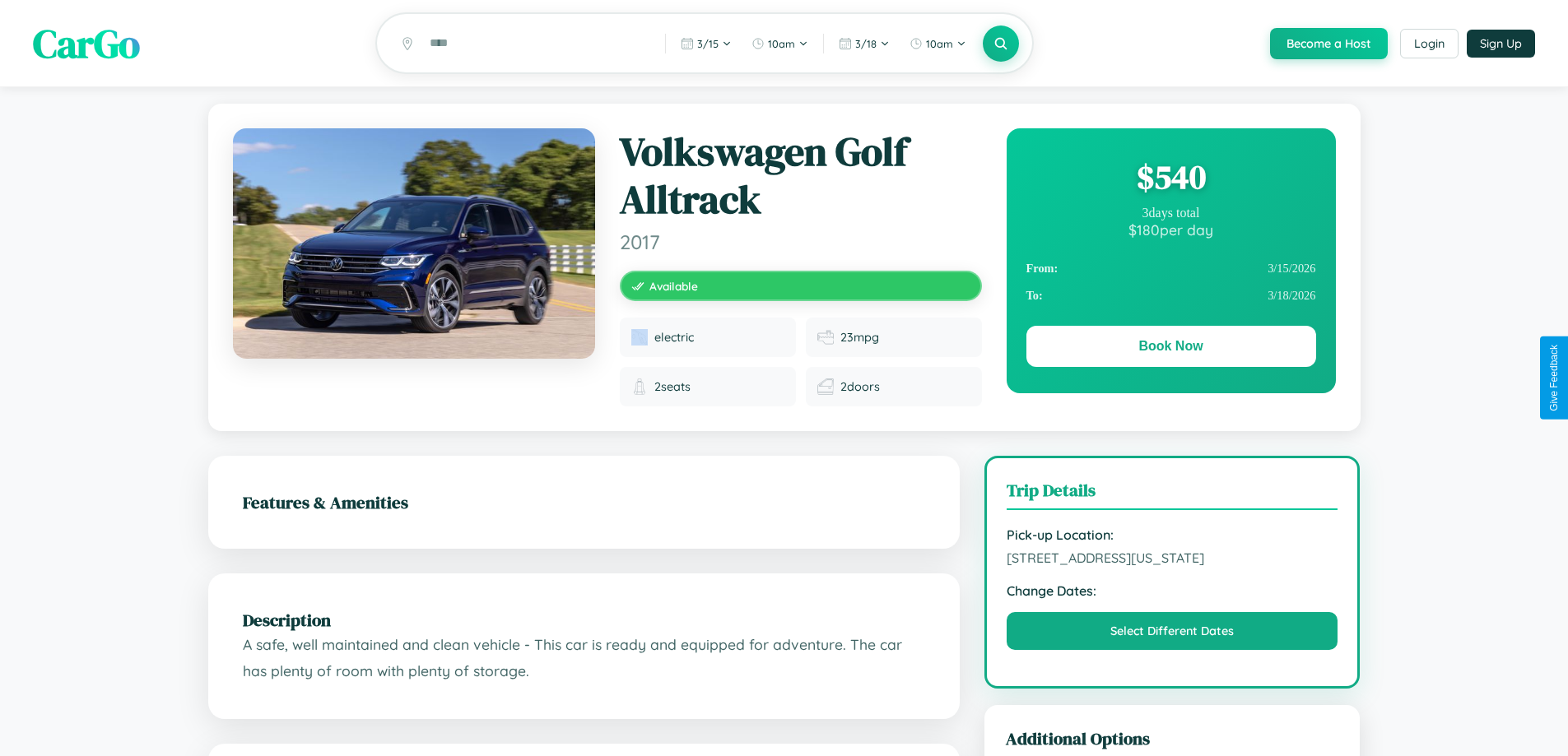
scroll to position [11, 0]
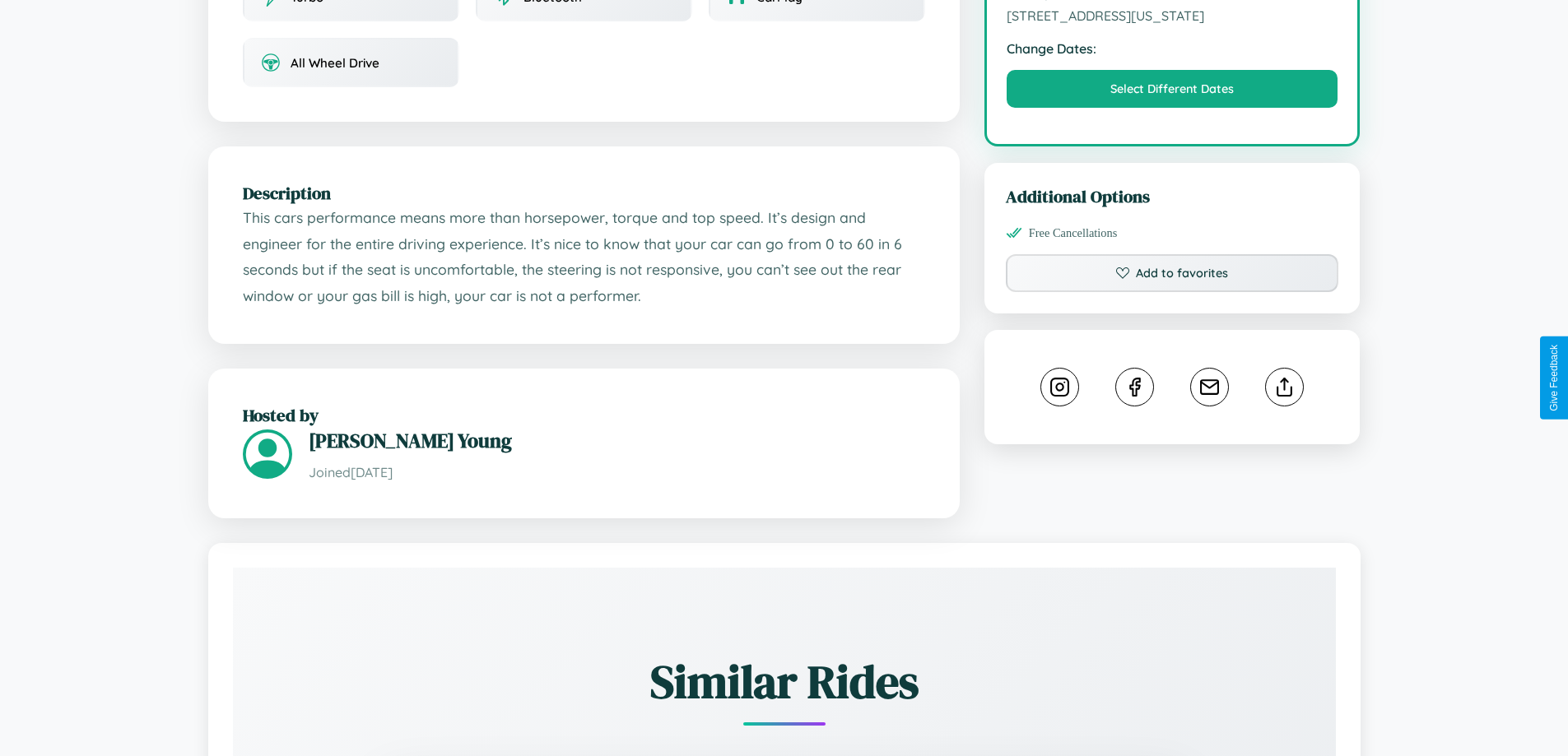
scroll to position [541, 0]
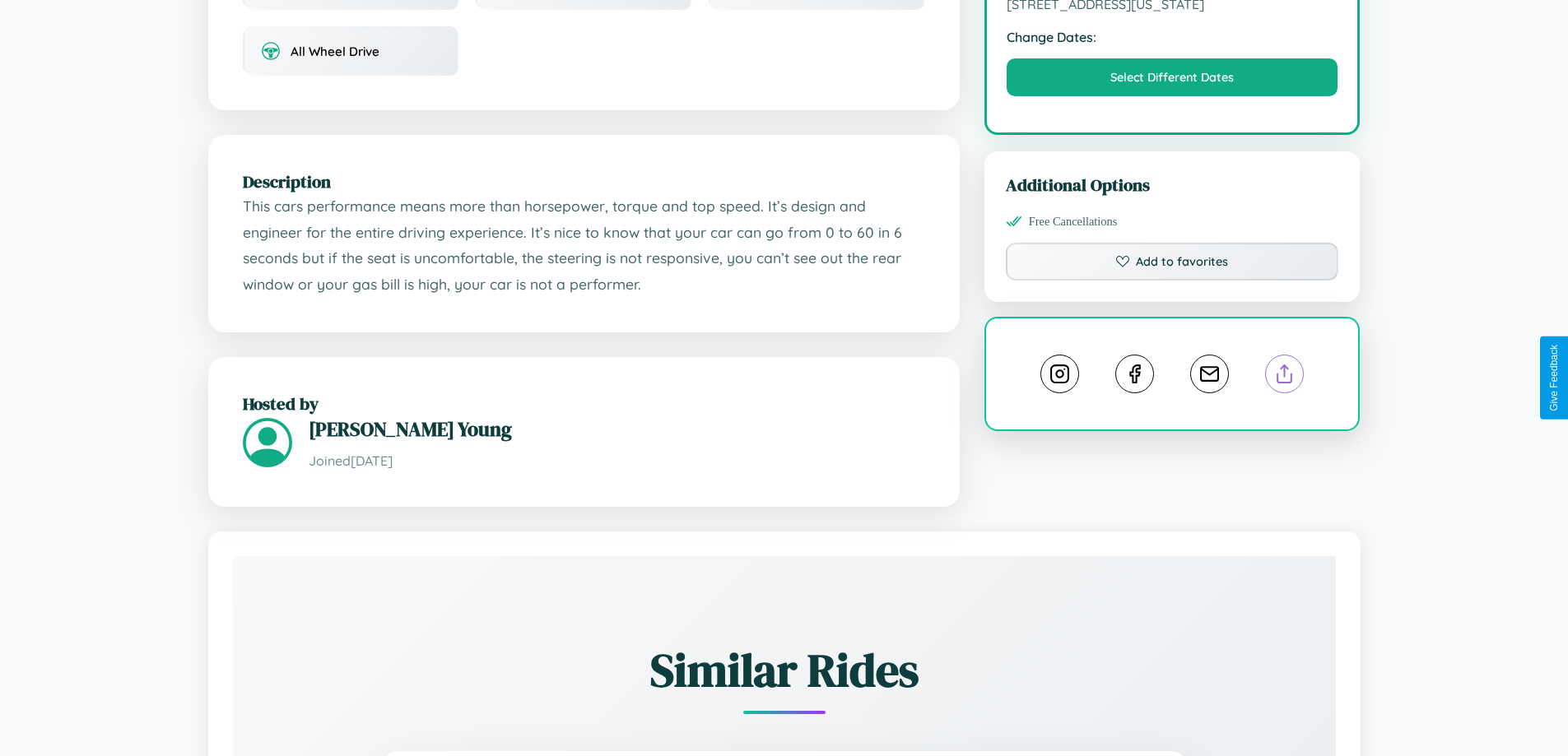
click at [1285, 376] on line at bounding box center [1285, 371] width 0 height 11
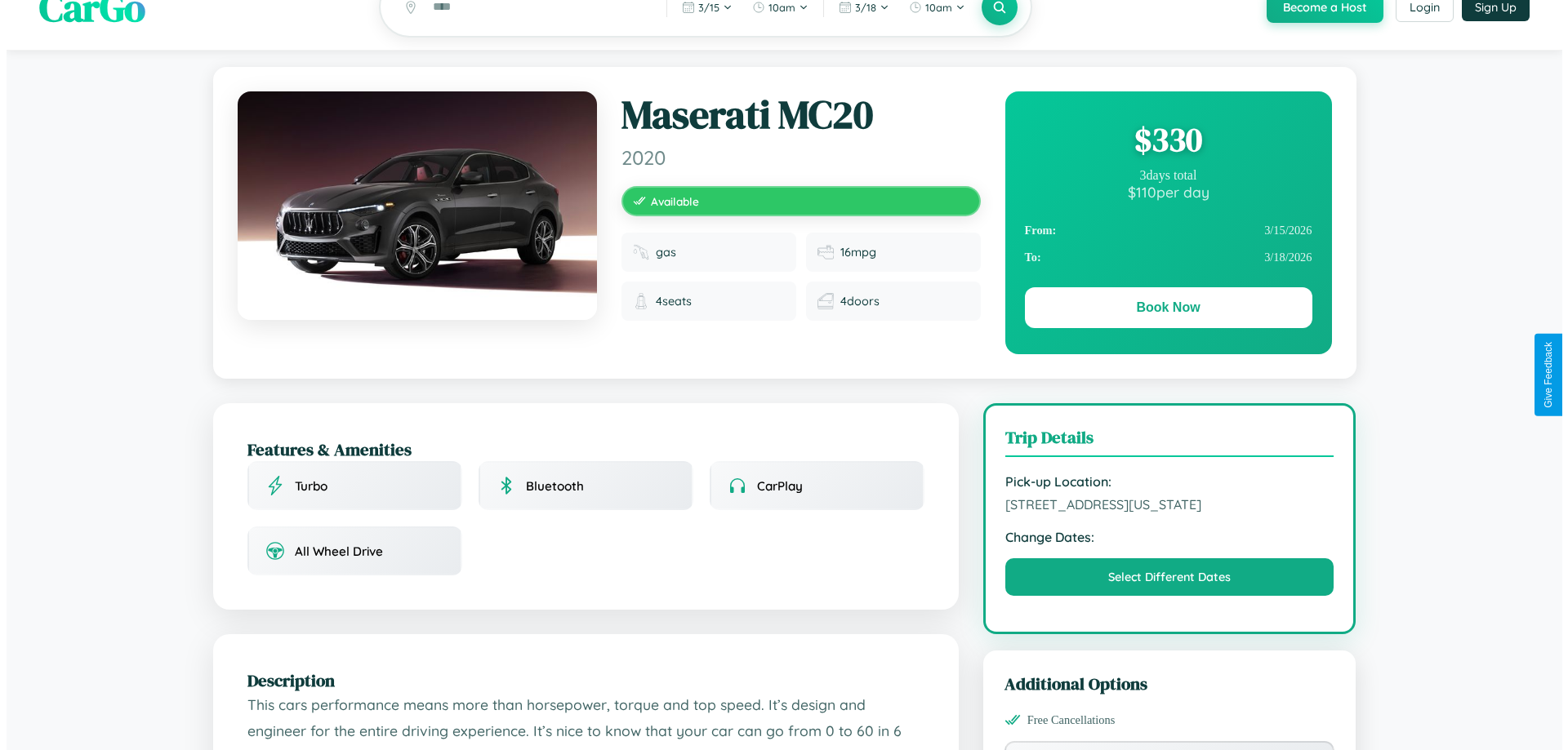
scroll to position [0, 0]
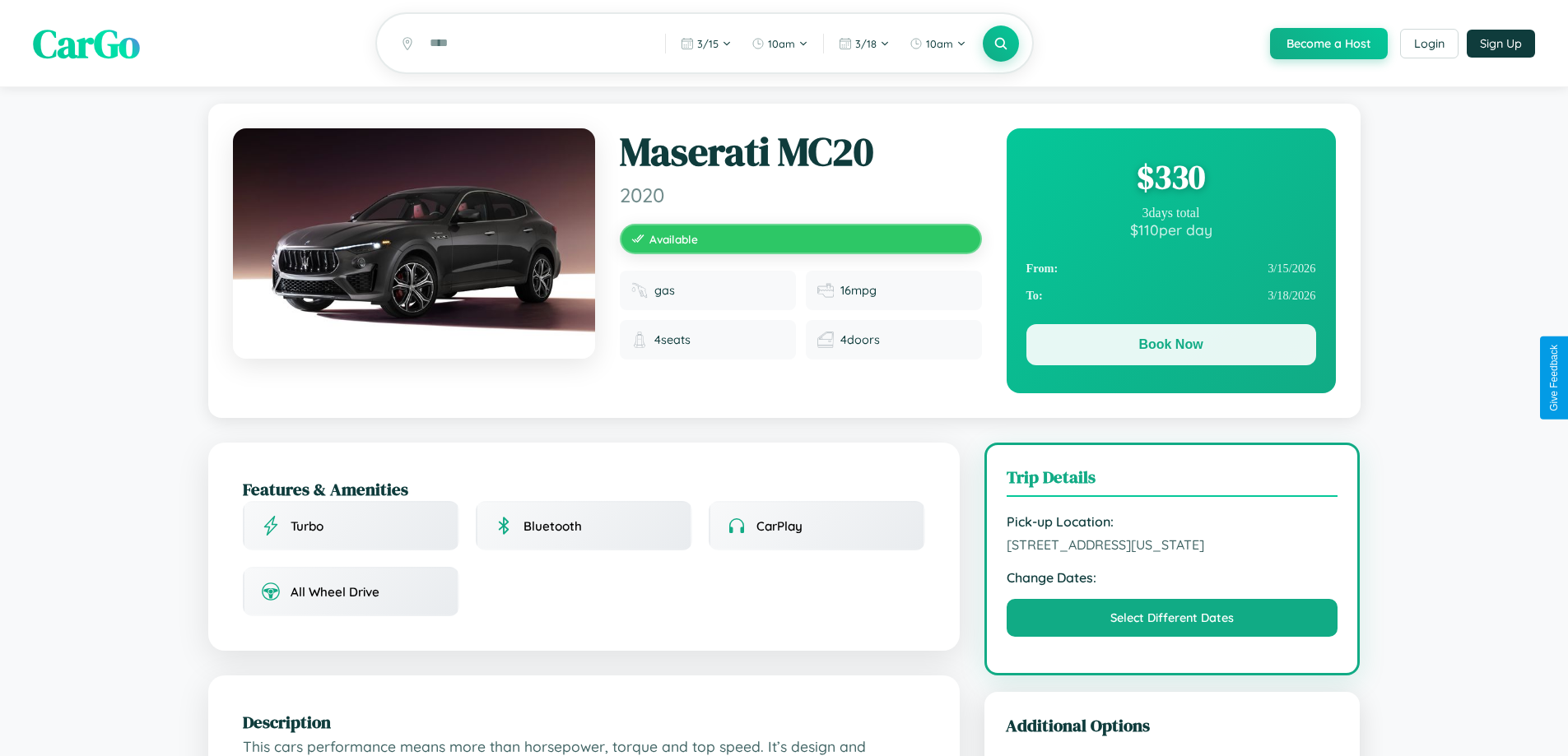
click at [1171, 348] on button "Book Now" at bounding box center [1171, 344] width 290 height 41
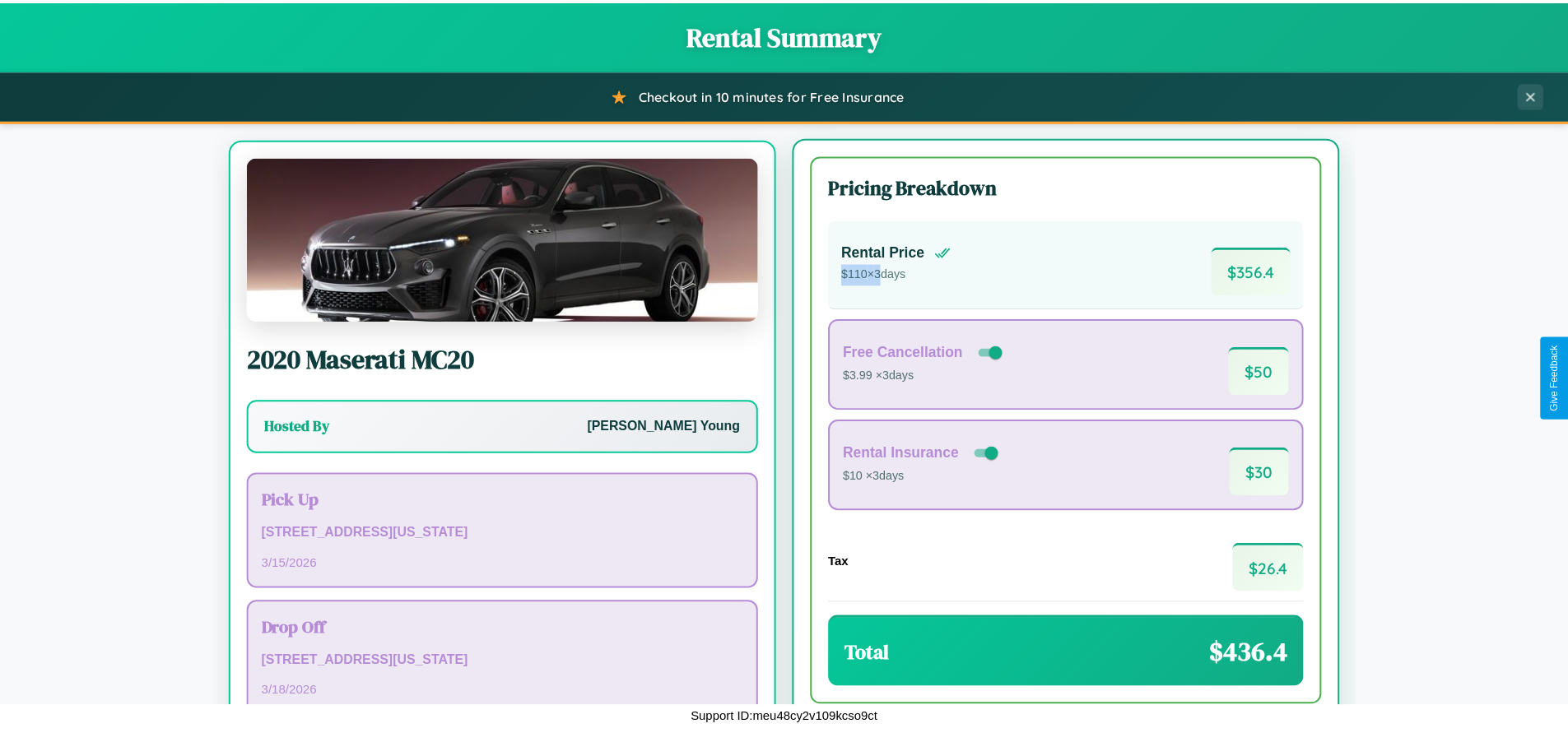
scroll to position [77, 0]
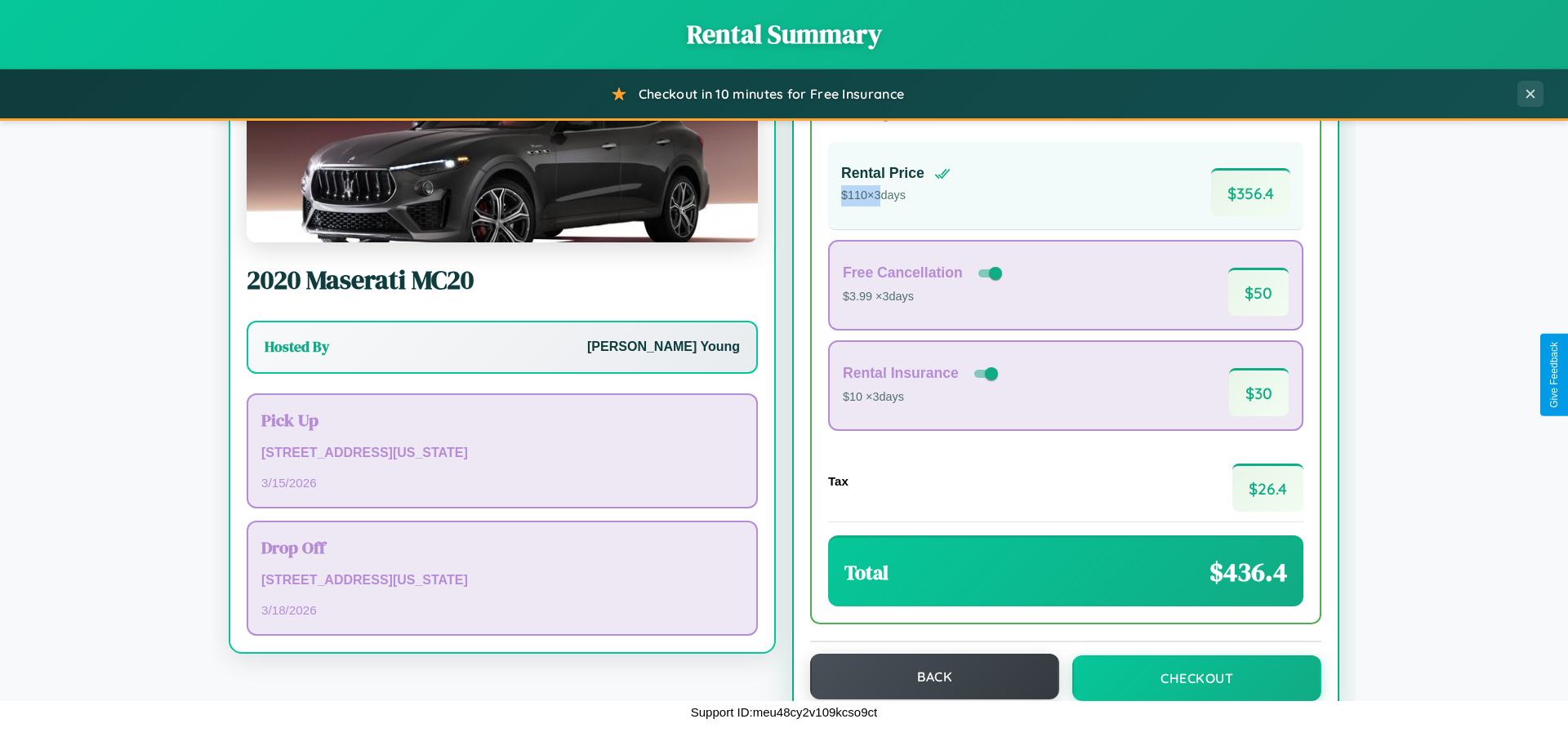
click at [927, 677] on button "Back" at bounding box center [934, 677] width 249 height 46
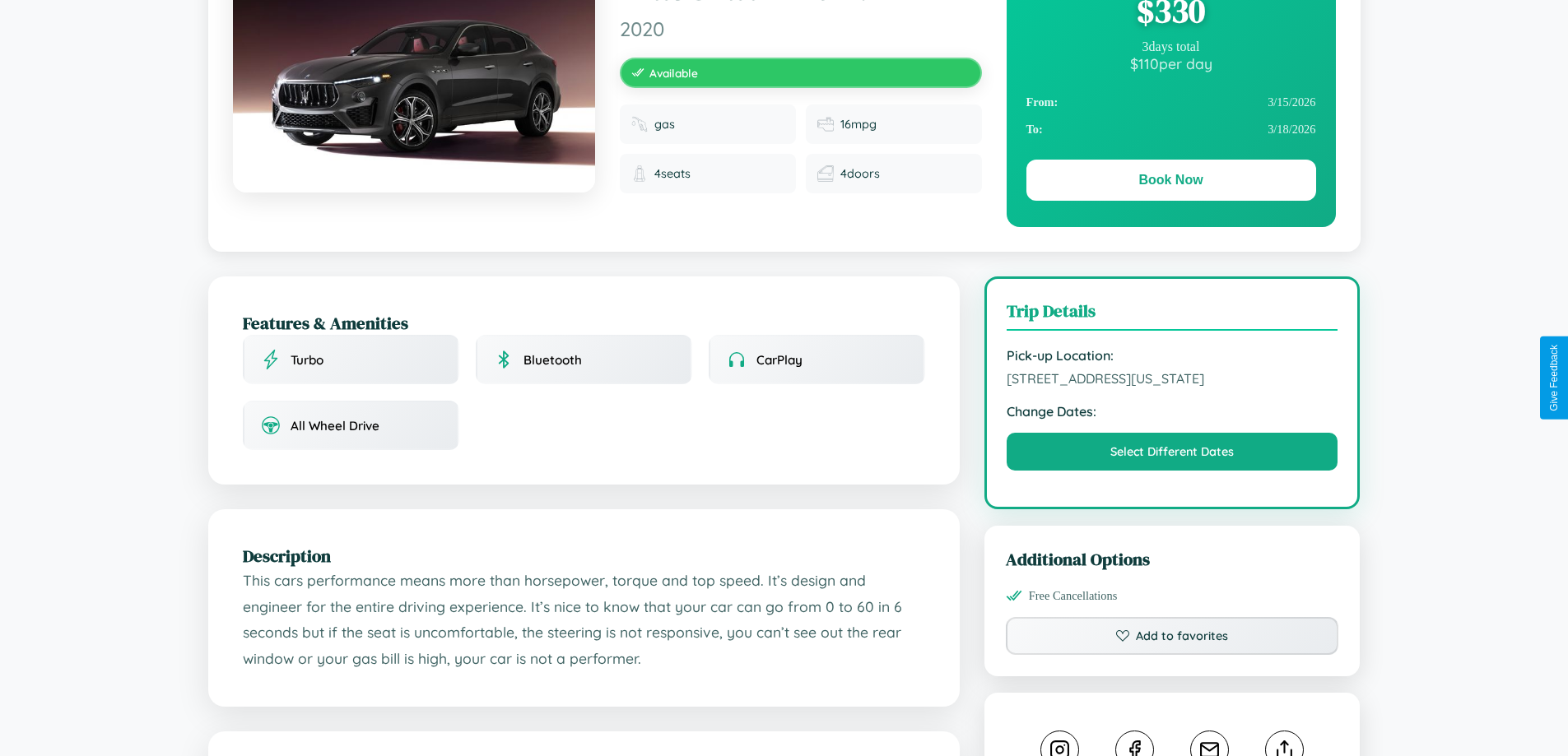
scroll to position [170, 0]
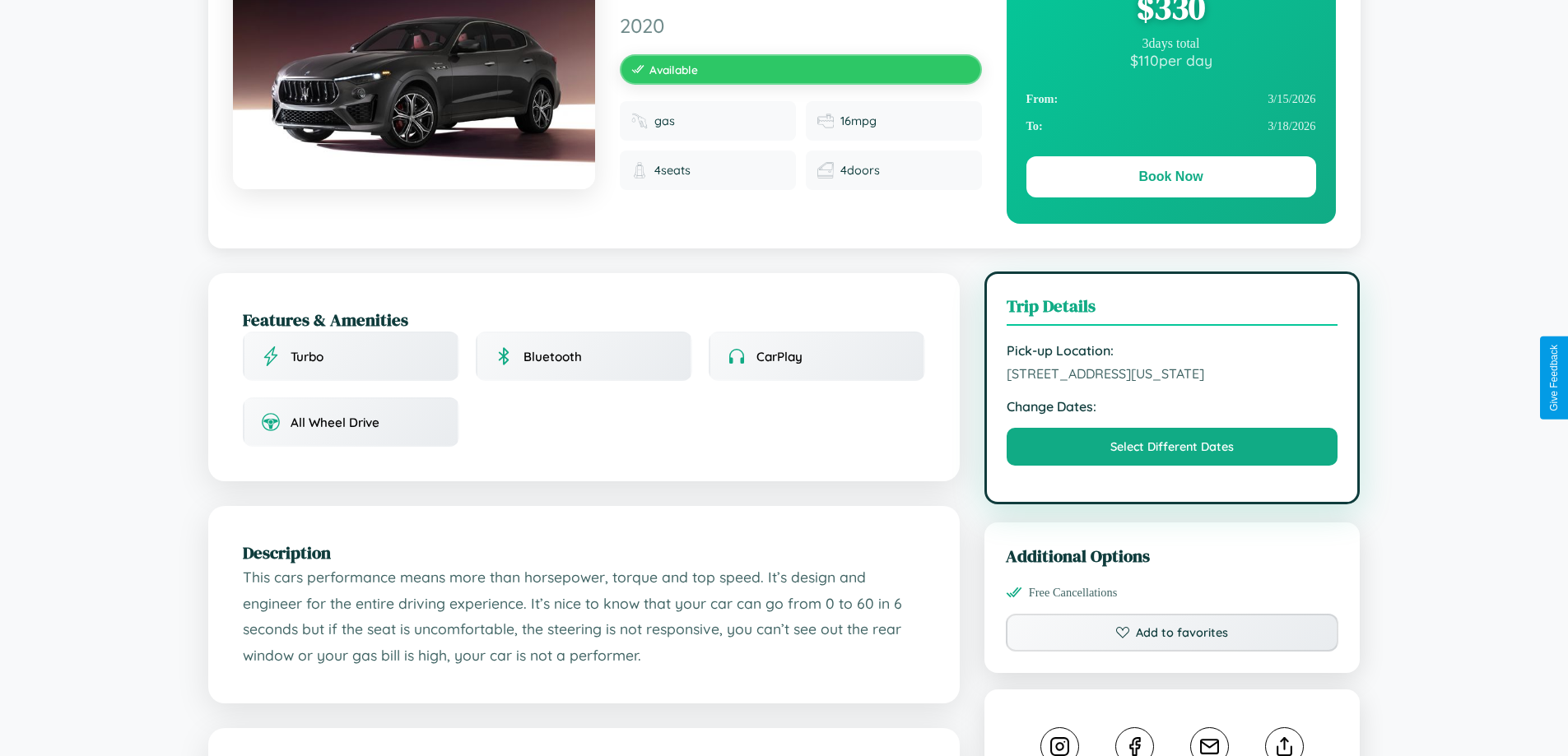
click at [1173, 376] on span "5959 High Street Dallas Texas 71125 United States" at bounding box center [1173, 374] width 332 height 17
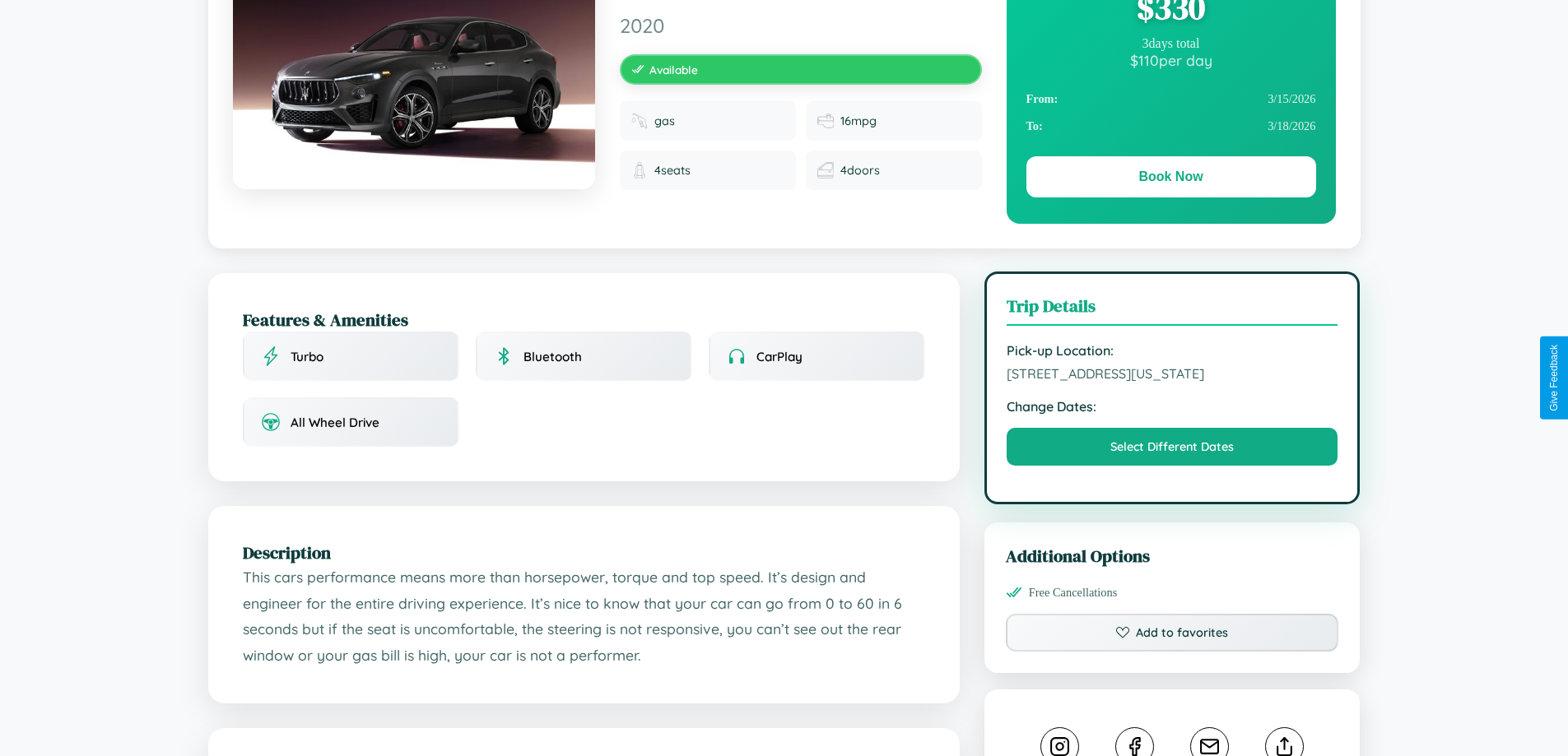
click at [1173, 376] on span "5959 High Street Dallas Texas 71125 United States" at bounding box center [1173, 374] width 332 height 17
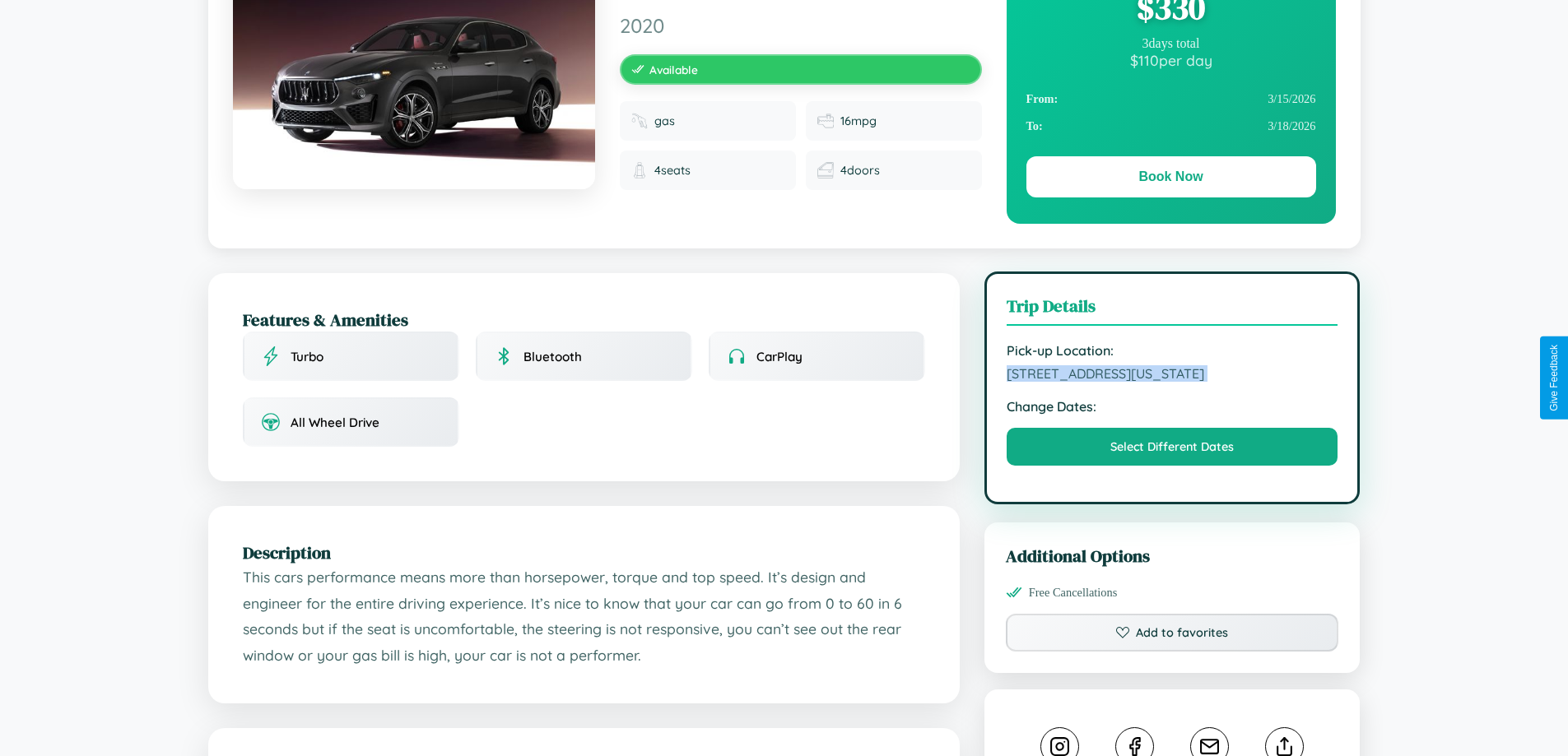
click at [1173, 376] on span "5959 High Street Dallas Texas 71125 United States" at bounding box center [1173, 374] width 332 height 17
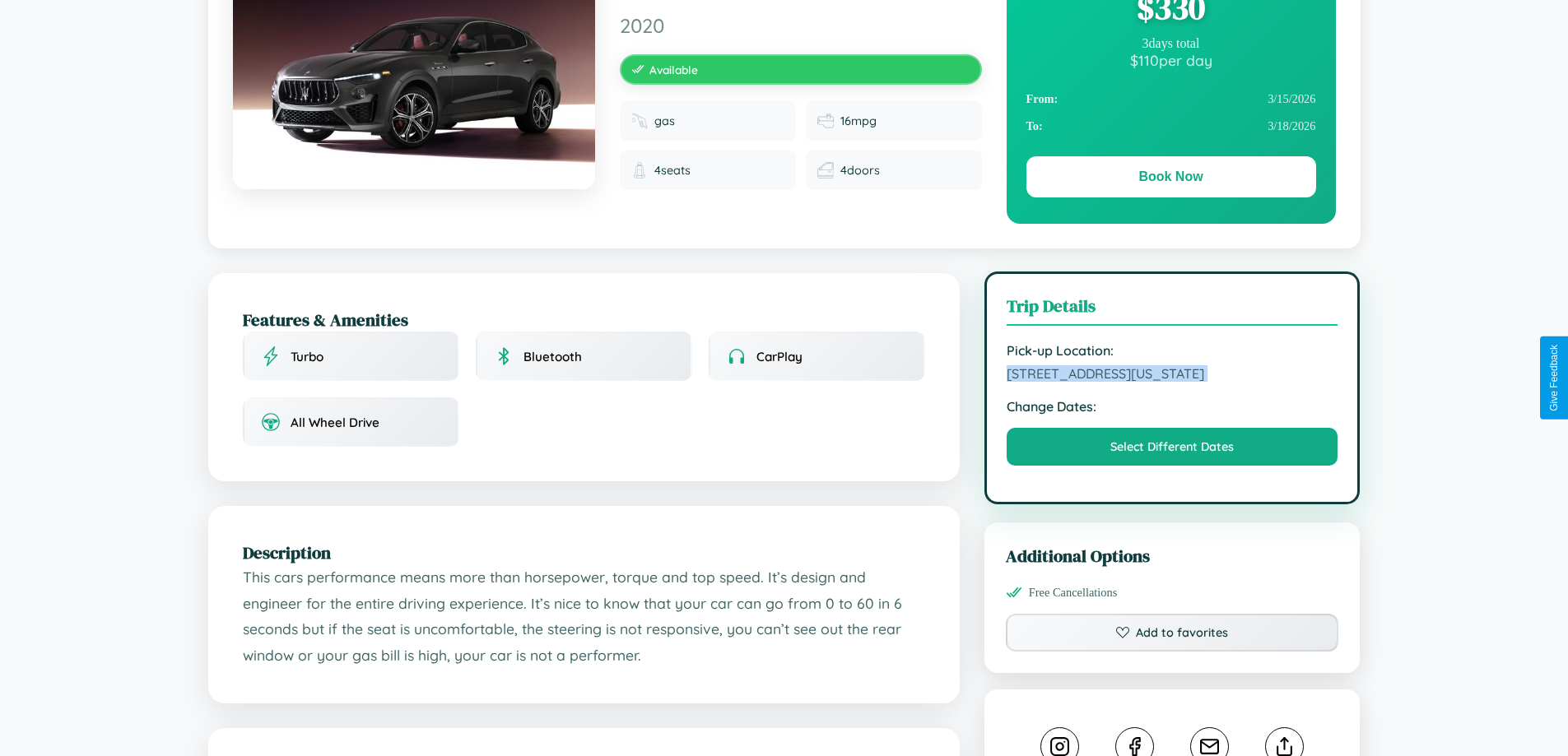
click at [1173, 376] on span "5959 High Street Dallas Texas 71125 United States" at bounding box center [1173, 374] width 332 height 17
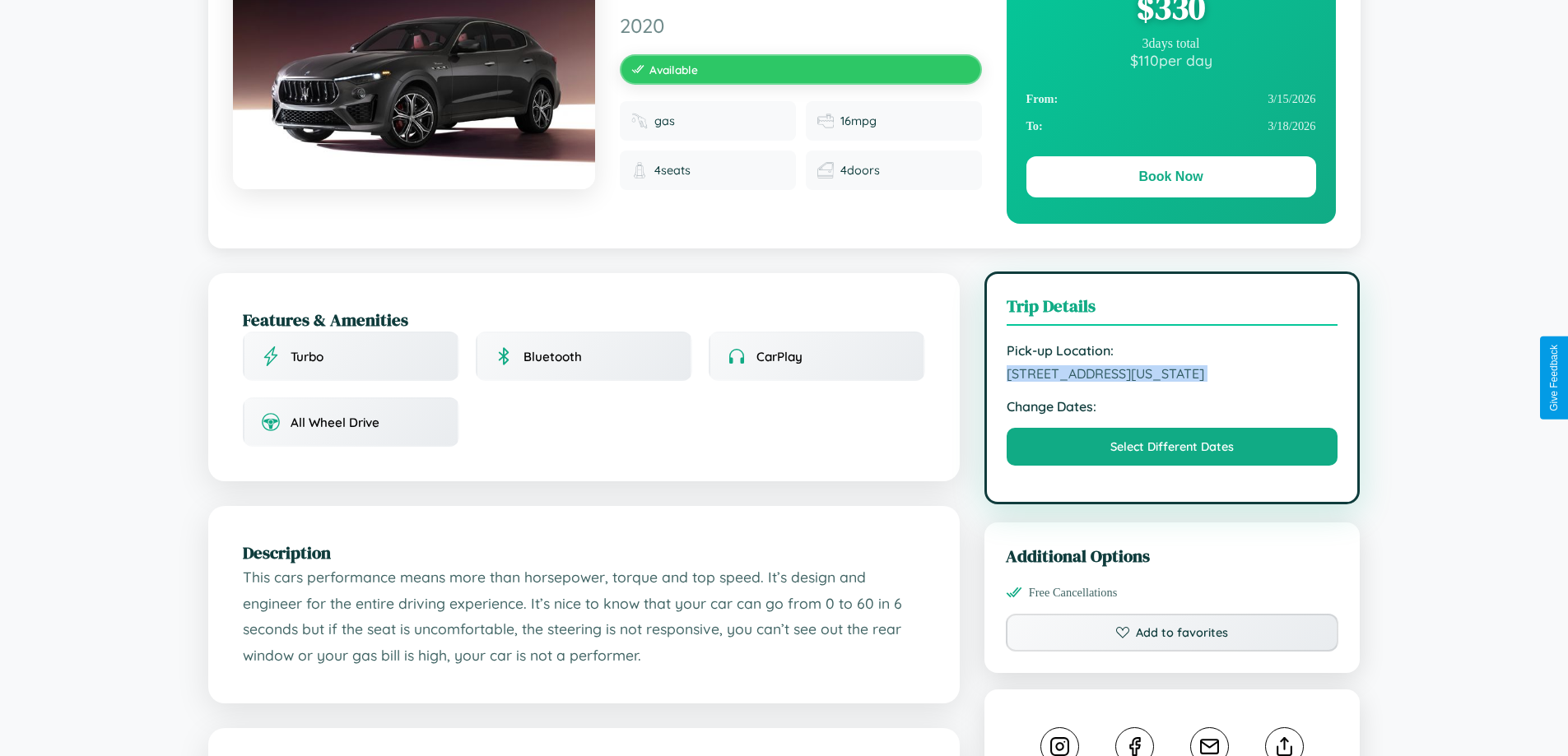
click at [1173, 376] on span "5959 High Street Dallas Texas 71125 United States" at bounding box center [1173, 374] width 332 height 17
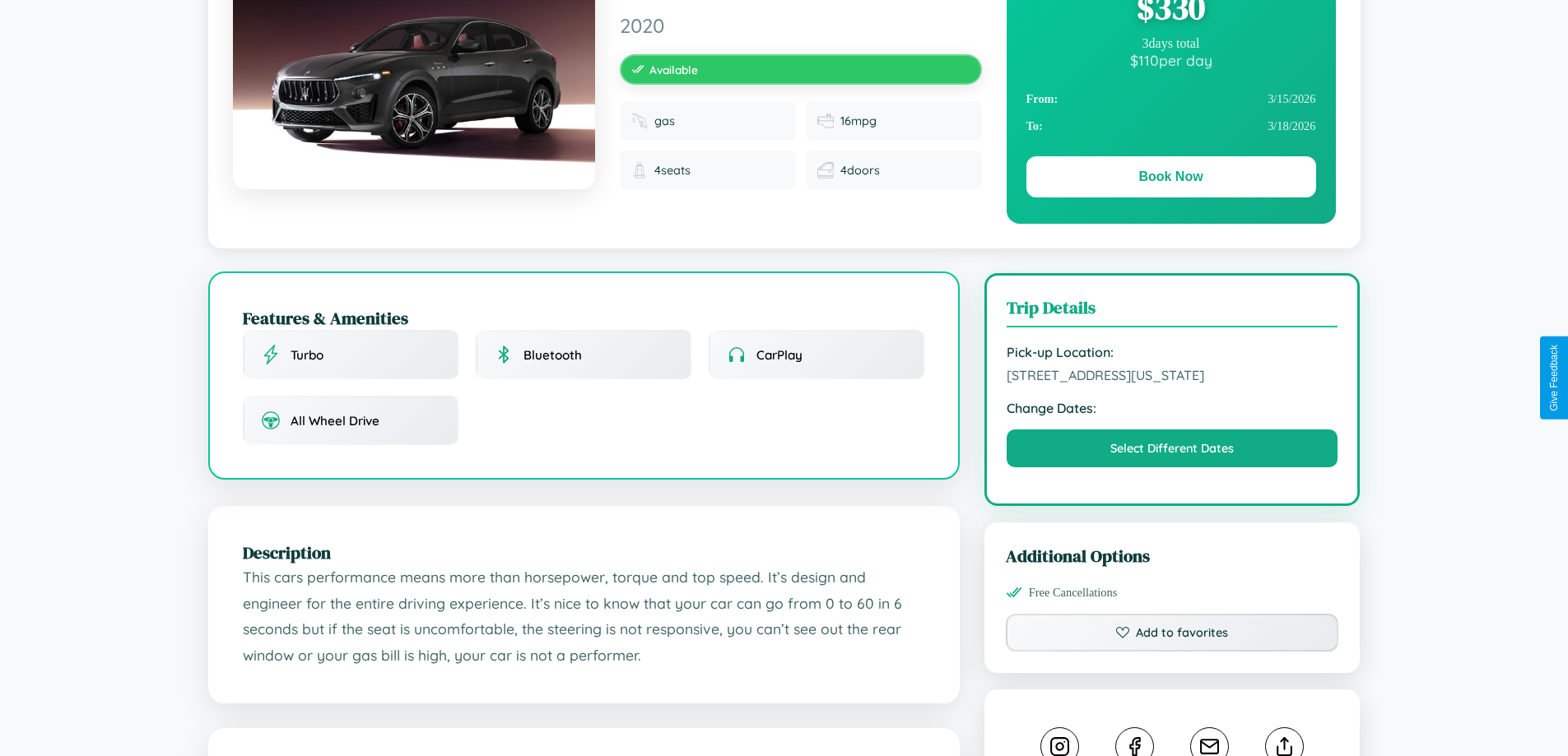
scroll to position [427, 0]
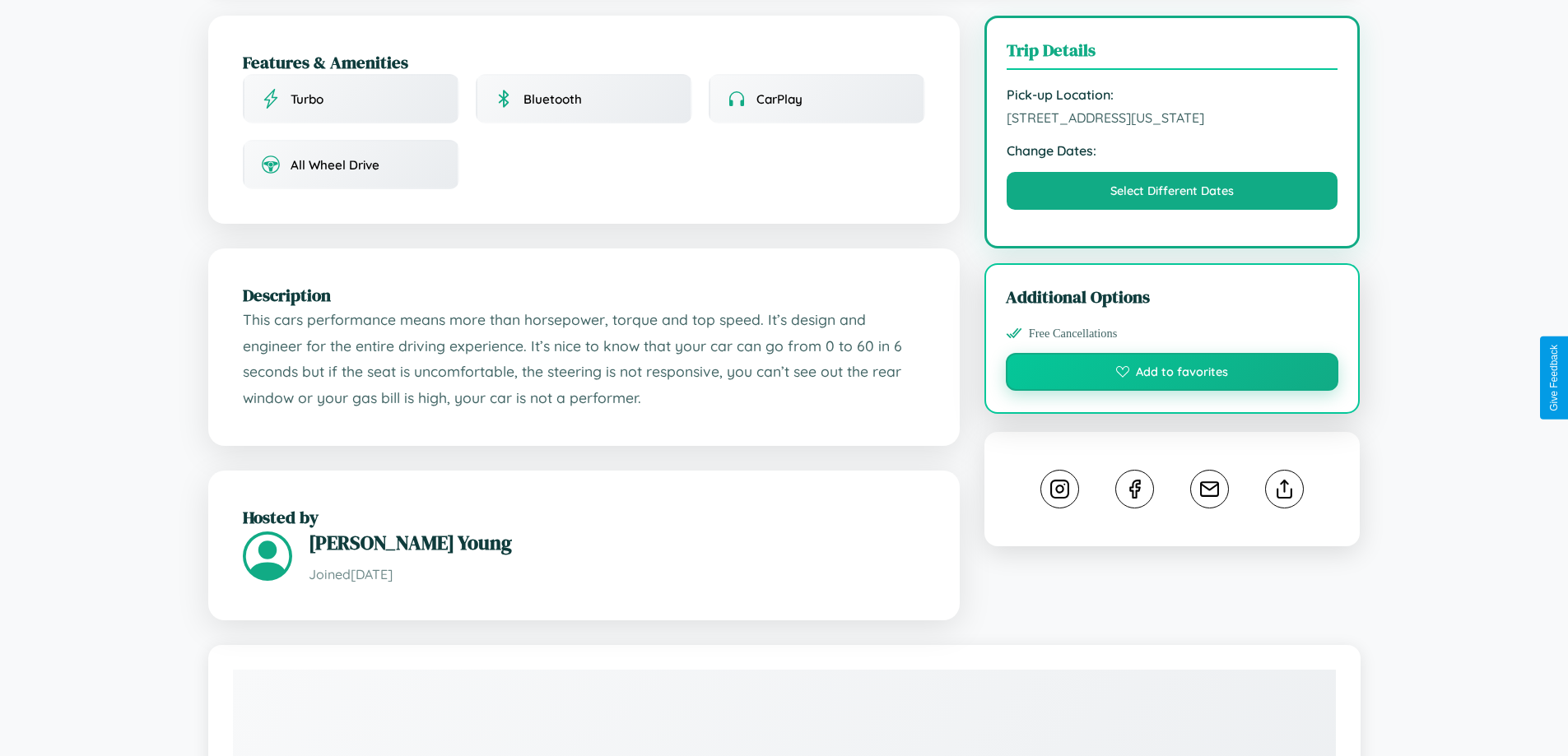
click at [1173, 375] on button "Add to favorites" at bounding box center [1173, 371] width 334 height 37
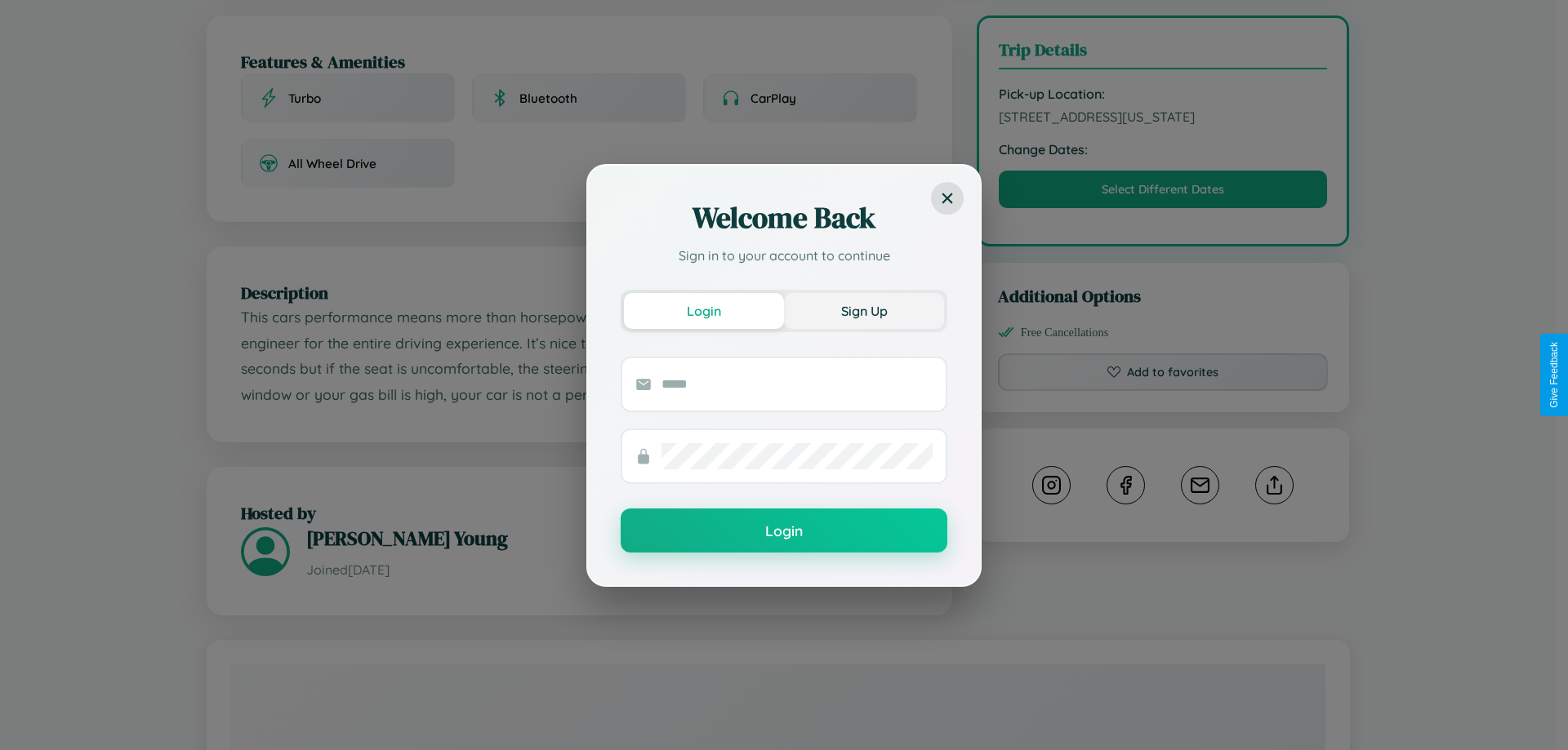
click at [864, 310] on button "Sign Up" at bounding box center [864, 311] width 160 height 36
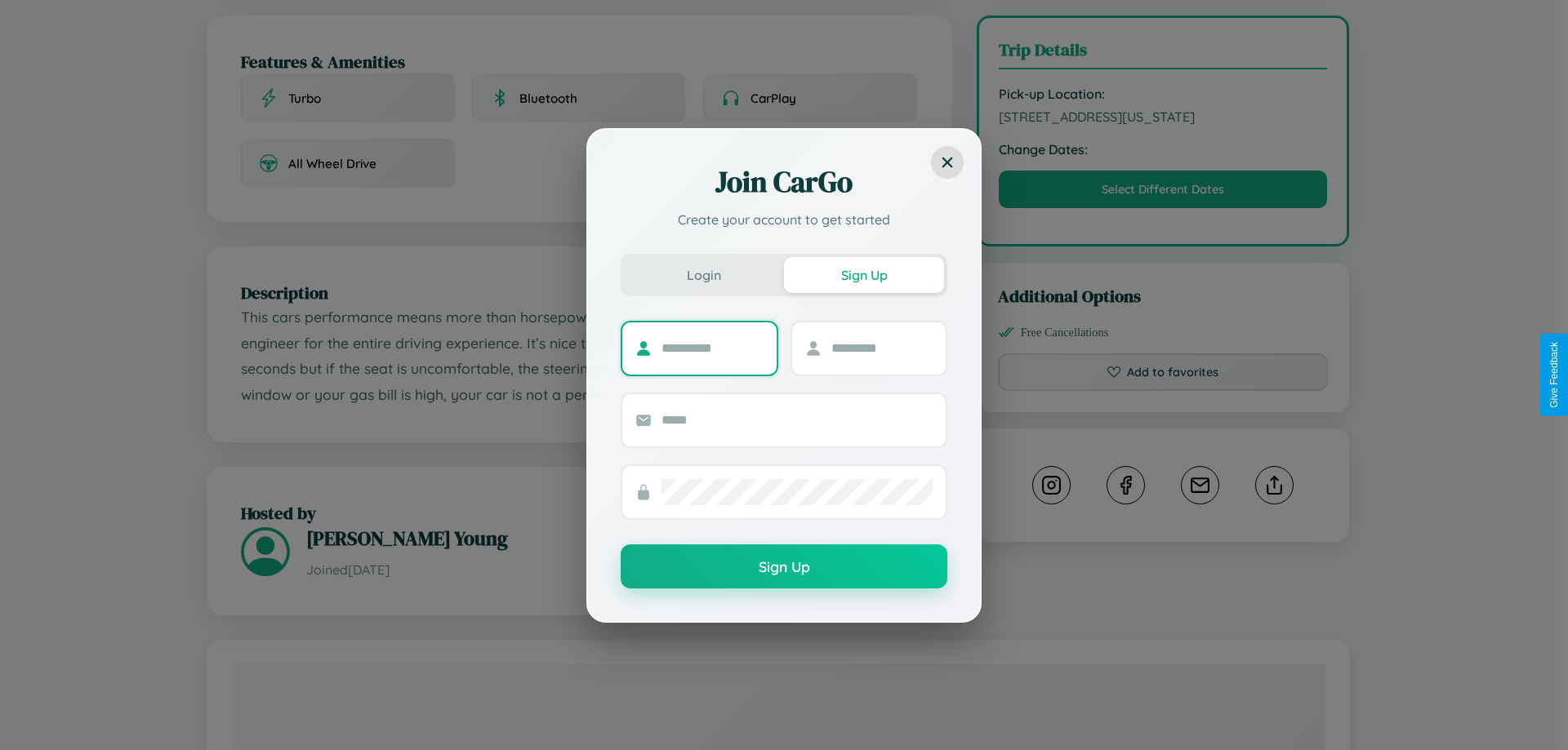
click at [712, 348] on input "text" at bounding box center [712, 348] width 102 height 26
type input "*******"
click at [882, 348] on input "text" at bounding box center [883, 348] width 102 height 26
type input "*****"
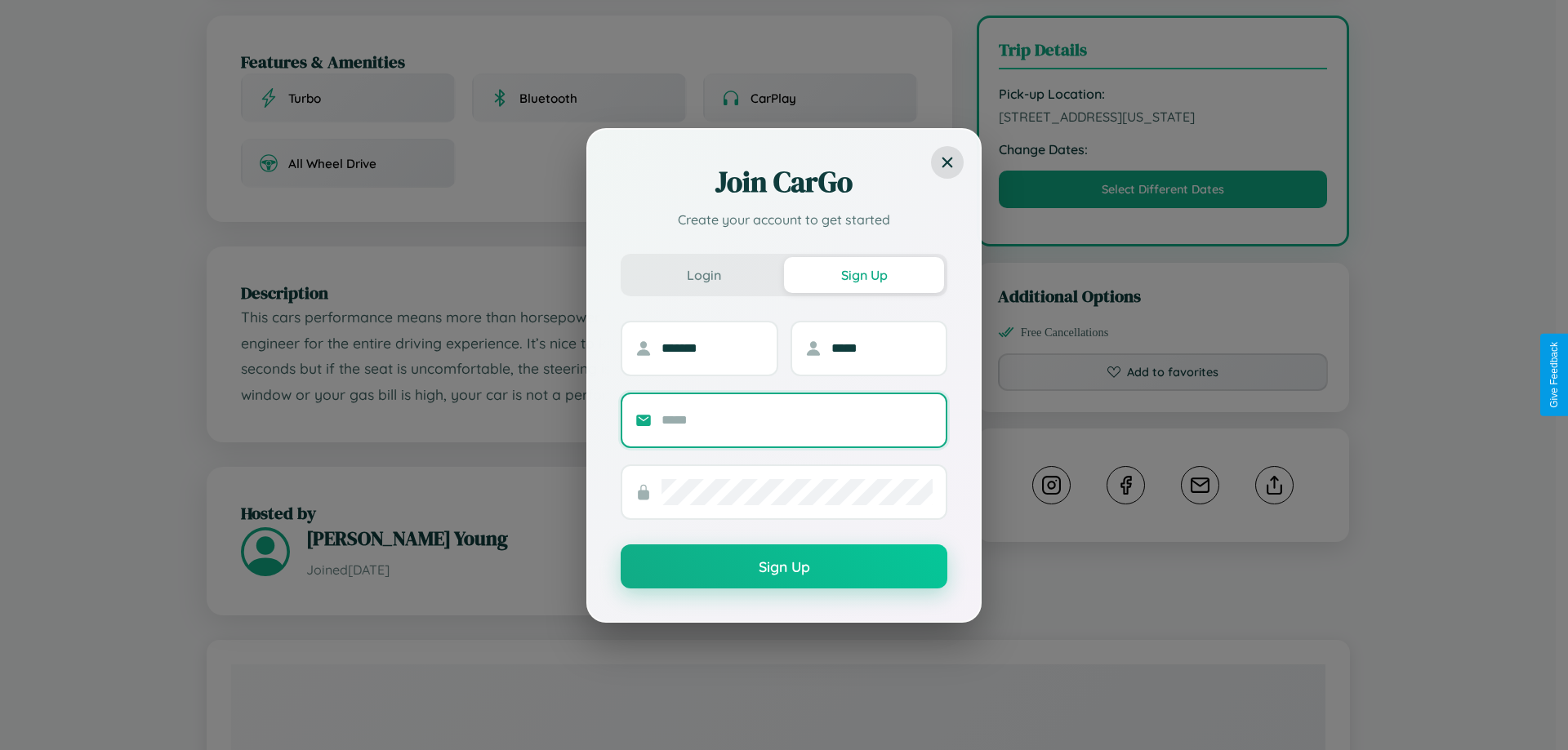
click at [797, 420] on input "text" at bounding box center [797, 421] width 271 height 26
type input "**********"
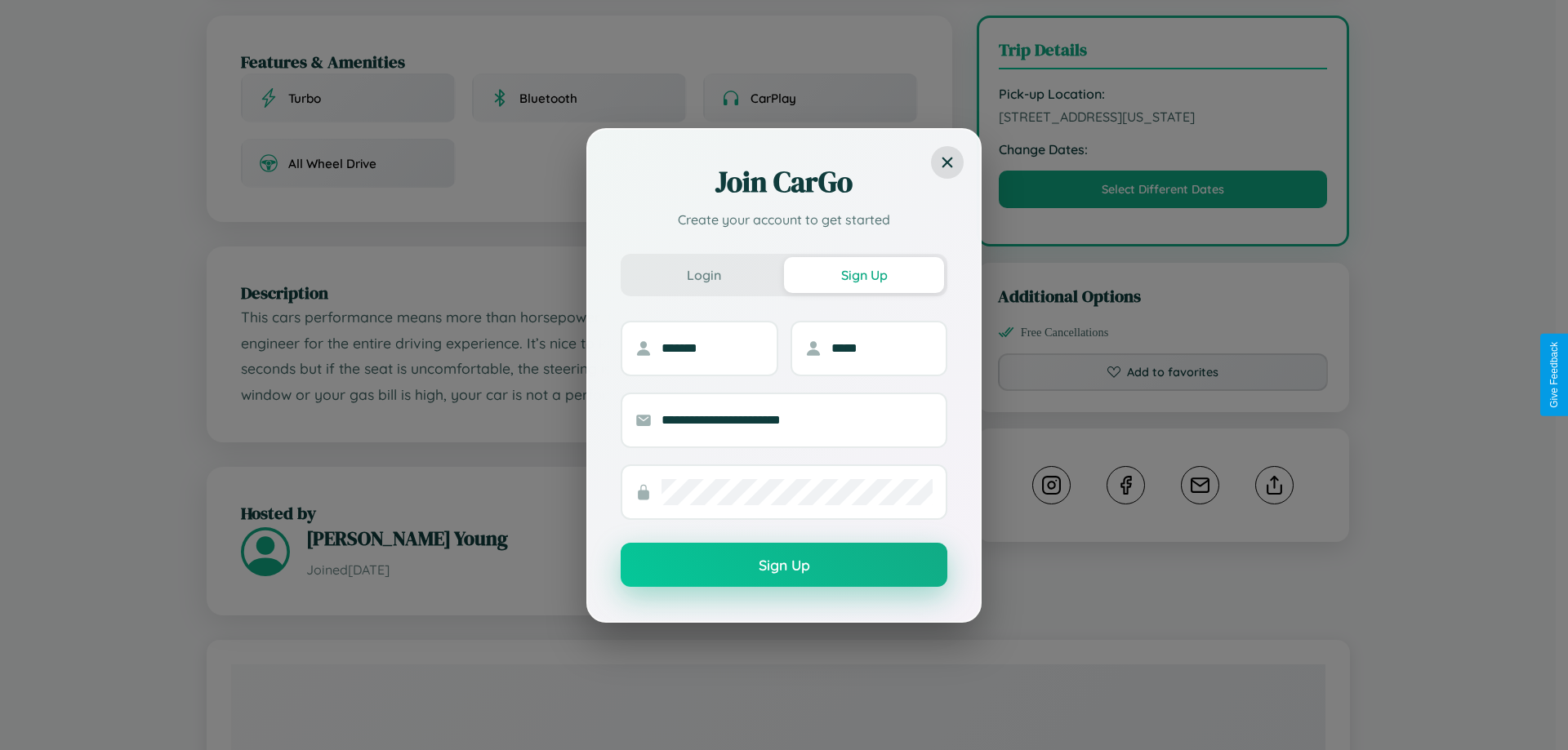
click at [784, 566] on button "Sign Up" at bounding box center [784, 564] width 327 height 44
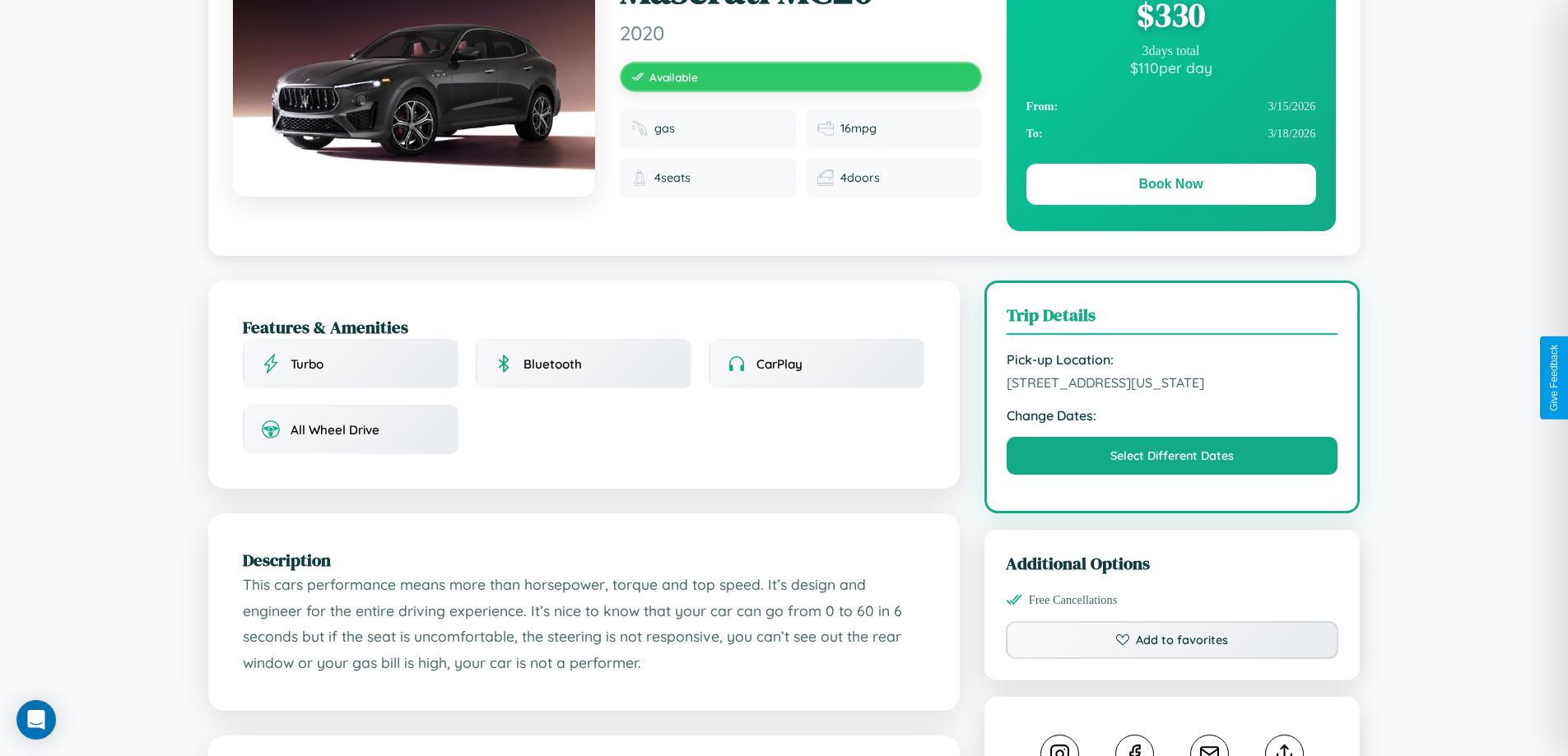
scroll to position [0, 0]
